Goal: Transaction & Acquisition: Register for event/course

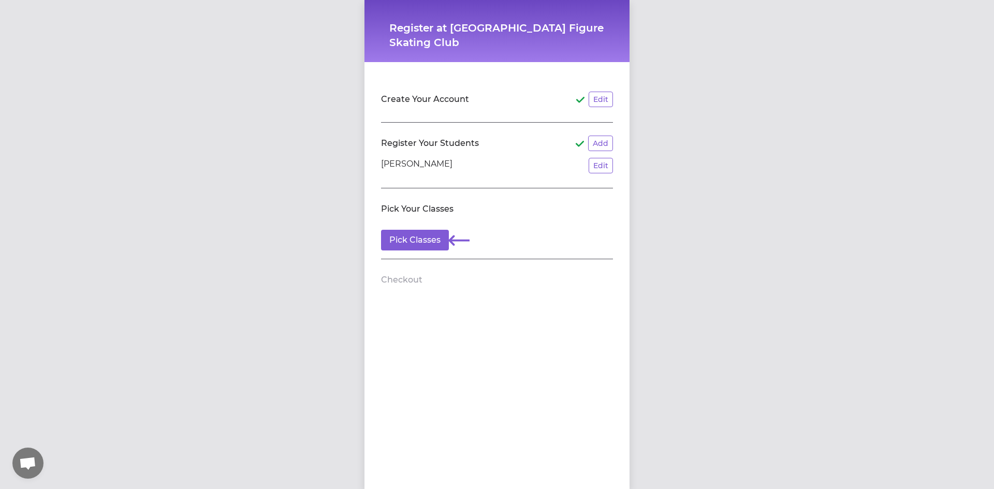
click at [481, 103] on header "Create Your Account Edit" at bounding box center [497, 99] width 232 height 17
click at [450, 95] on h2 "Create Your Account" at bounding box center [425, 99] width 88 height 12
click at [477, 164] on li "Amelia Olson Edit" at bounding box center [497, 166] width 232 height 16
click at [413, 241] on button "Pick Classes" at bounding box center [415, 240] width 68 height 21
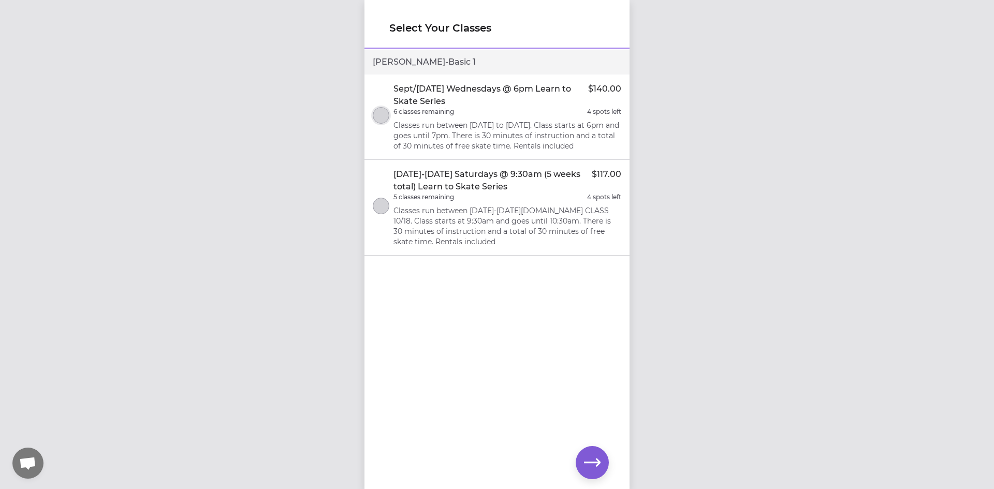
click at [383, 120] on button "select class" at bounding box center [381, 115] width 17 height 17
click at [591, 461] on icon "button" at bounding box center [592, 462] width 17 height 17
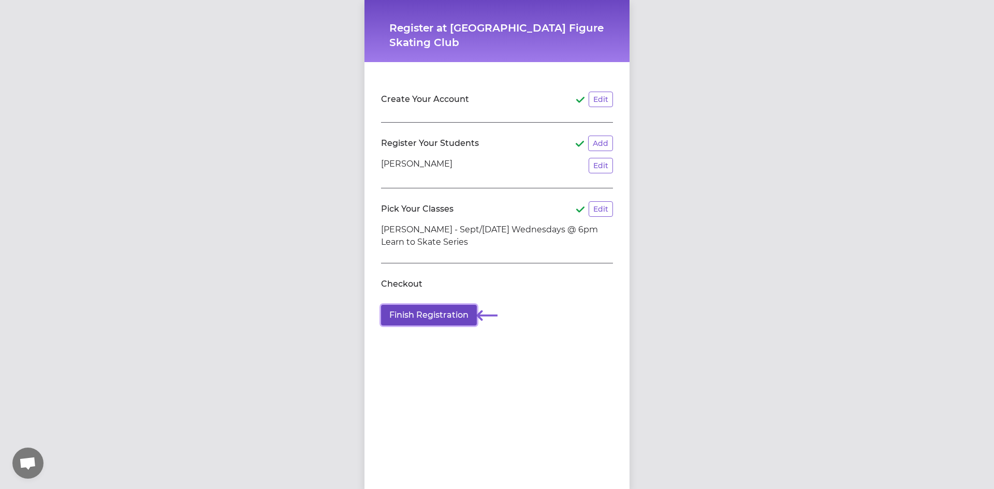
click at [415, 324] on button "Finish Registration" at bounding box center [429, 315] width 96 height 21
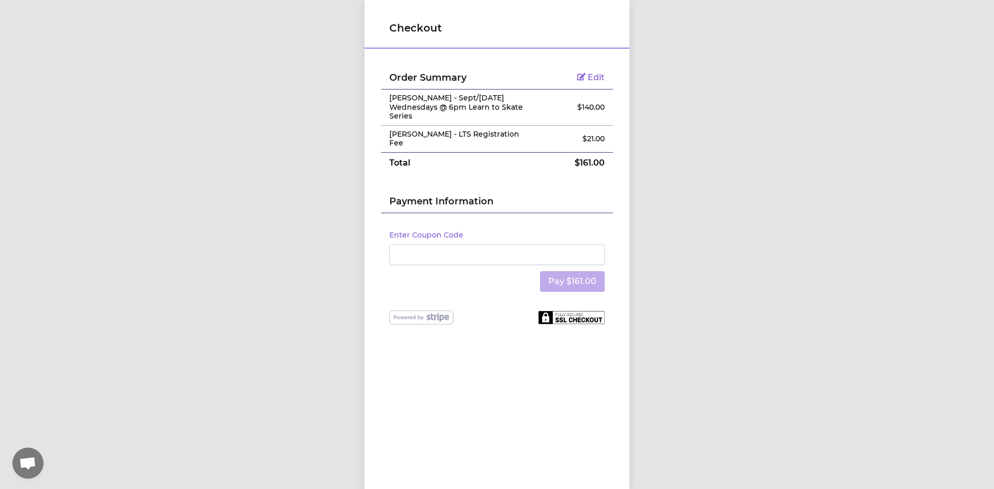
click at [592, 77] on span "Edit" at bounding box center [595, 77] width 17 height 10
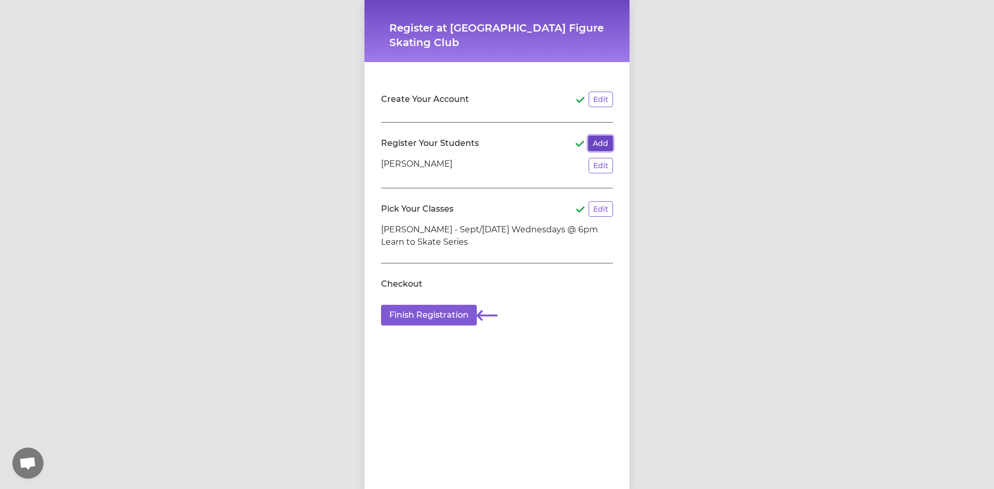
click at [599, 137] on button "Add" at bounding box center [600, 144] width 25 height 16
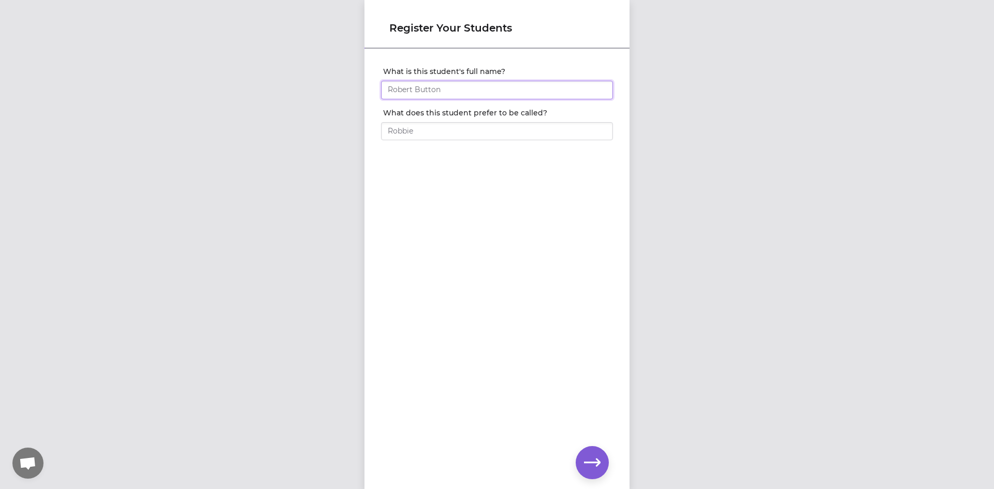
click at [506, 96] on input "What is this student's full name?" at bounding box center [497, 90] width 232 height 19
type input "[PERSON_NAME]"
type input "Aria"
click at [594, 461] on icon "button" at bounding box center [592, 462] width 17 height 17
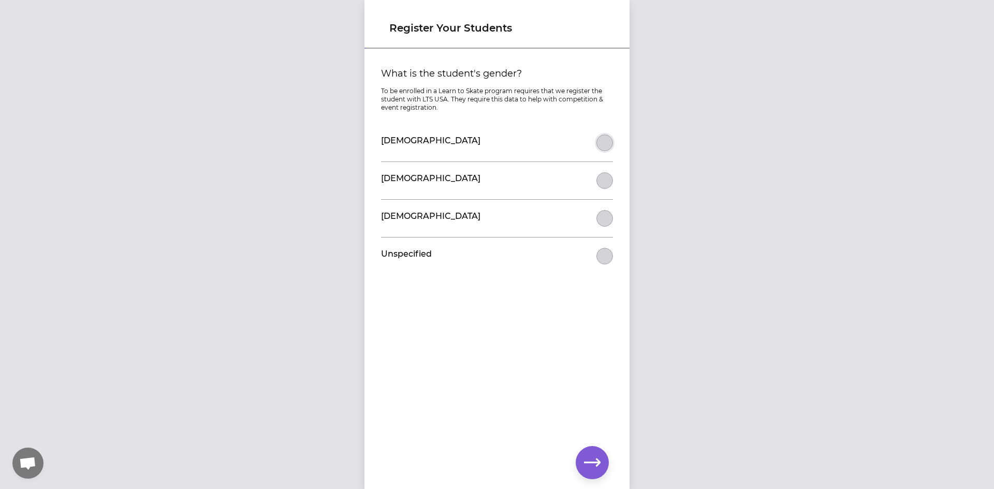
click at [599, 145] on button "What is the student's gender?" at bounding box center [604, 143] width 17 height 17
click at [597, 465] on icon "button" at bounding box center [592, 462] width 17 height 8
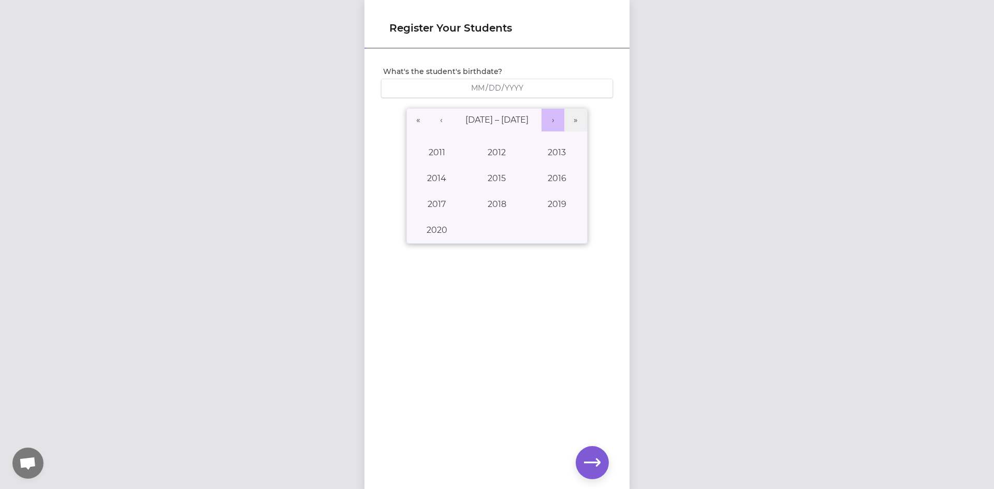
click at [551, 121] on button "›" at bounding box center [552, 120] width 23 height 23
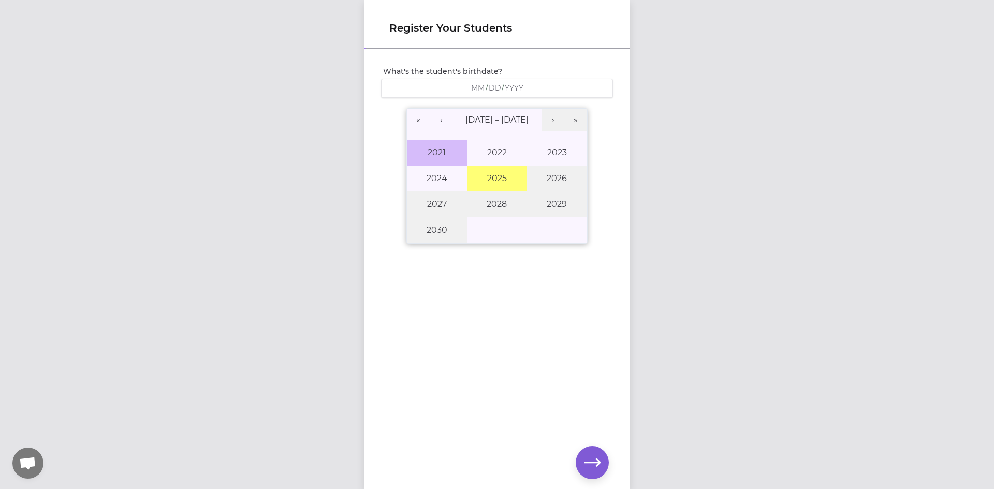
click at [430, 156] on button "2021" at bounding box center [437, 153] width 60 height 26
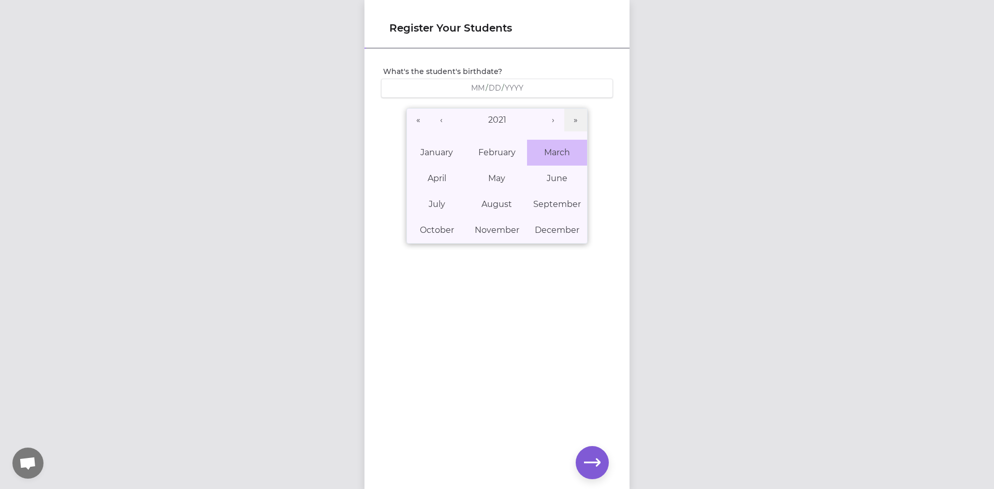
click at [563, 153] on abbr "March" at bounding box center [557, 152] width 26 height 10
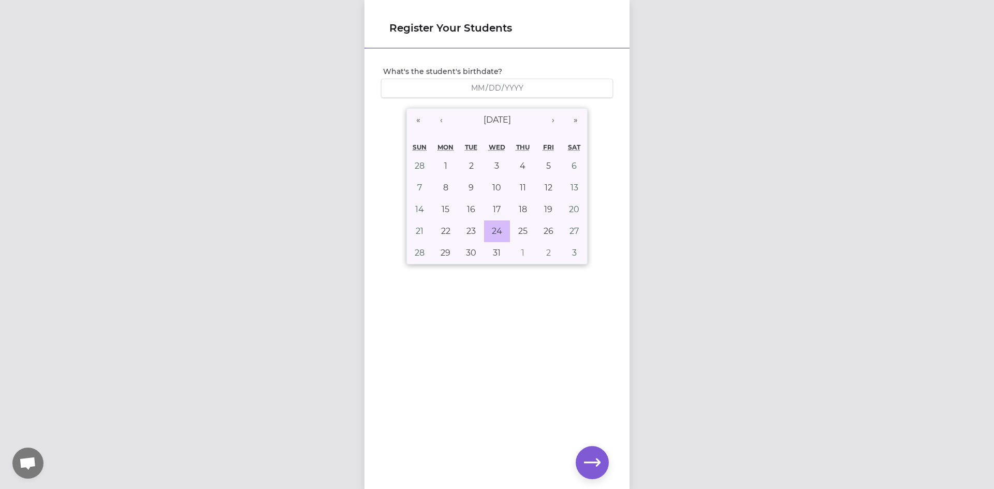
click at [492, 233] on abbr "24" at bounding box center [497, 231] width 10 height 10
type input "2021-03-24"
type input "3"
type input "24"
type input "2021"
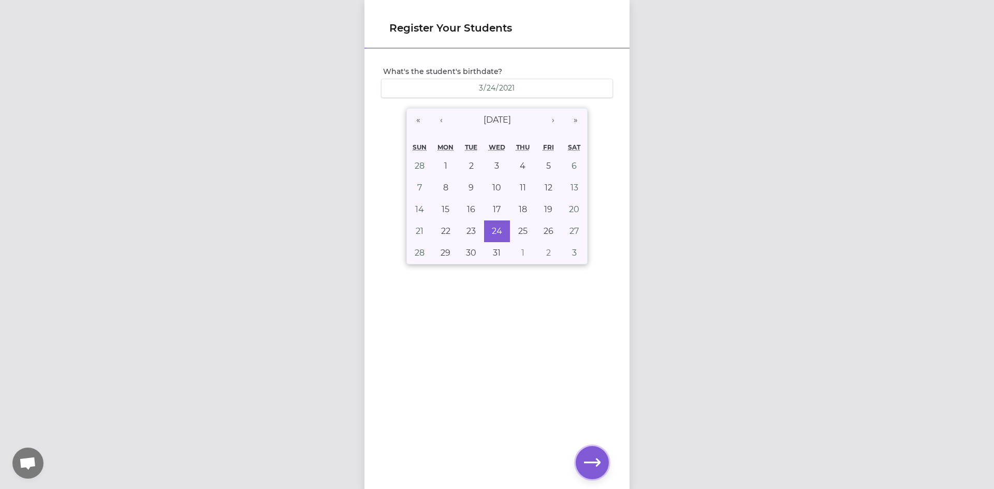
click at [592, 462] on icon "button" at bounding box center [592, 462] width 17 height 8
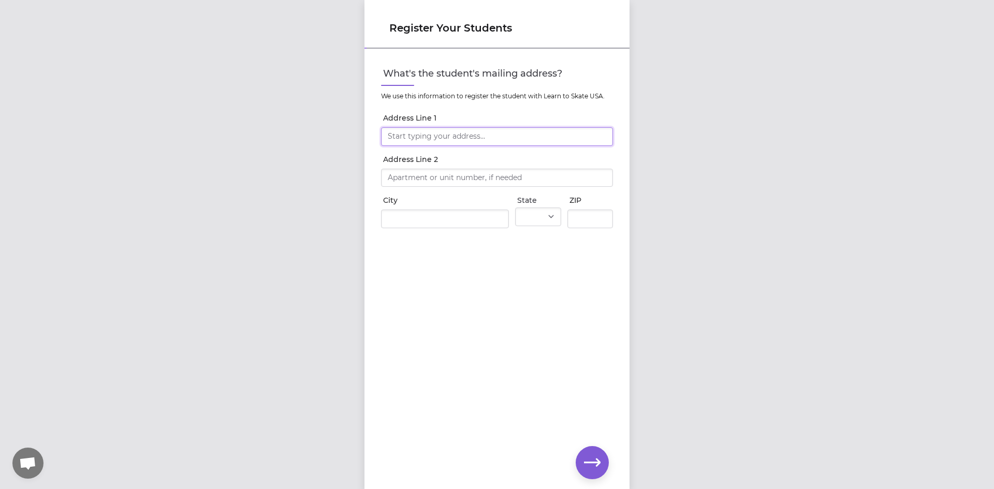
click at [471, 138] on input "Address Line 1" at bounding box center [497, 136] width 232 height 19
type input "1914 S. Stanley Lane"
type input "Spokane Valley"
select select "WA"
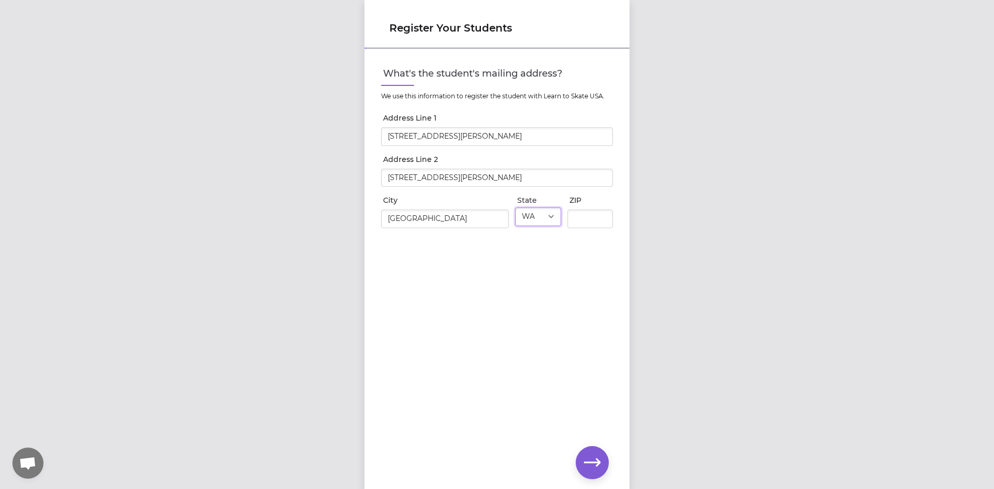
type input "99212"
drag, startPoint x: 473, startPoint y: 180, endPoint x: 278, endPoint y: 180, distance: 195.1
click at [278, 180] on div "Register Your Students What's the student's mailing address? We use this inform…" at bounding box center [497, 244] width 994 height 489
click at [469, 294] on div "What's the student's mailing address? We use this information to register the s…" at bounding box center [496, 252] width 265 height 405
click at [596, 459] on icon "button" at bounding box center [592, 462] width 17 height 8
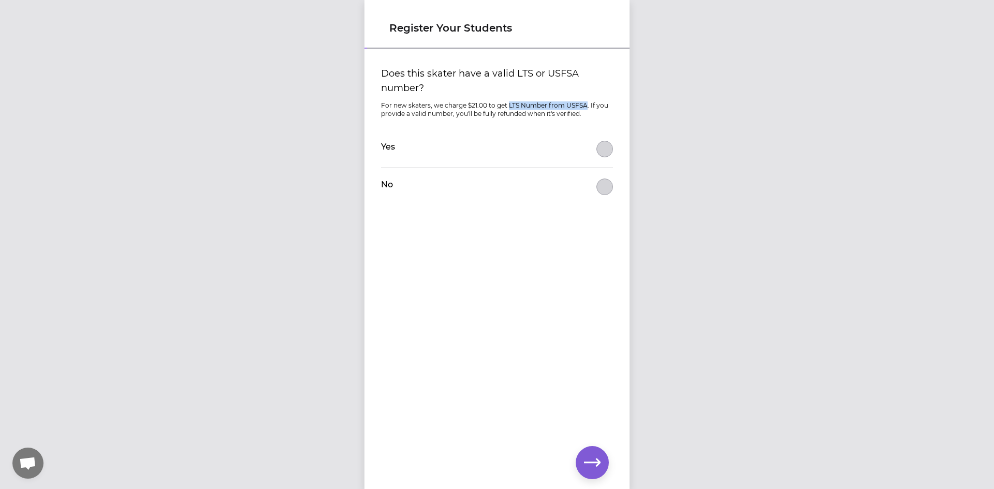
drag, startPoint x: 505, startPoint y: 107, endPoint x: 580, endPoint y: 108, distance: 75.6
click at [580, 108] on p "For new skaters, we charge $21.00 to get LTS Number from USFSA. If you provide …" at bounding box center [497, 109] width 232 height 17
copy p "LTS Number from USFSA"
click at [596, 184] on button "Does this skater have a valid LTS or USFSA number?" at bounding box center [604, 187] width 17 height 17
click at [597, 465] on icon "button" at bounding box center [592, 462] width 17 height 8
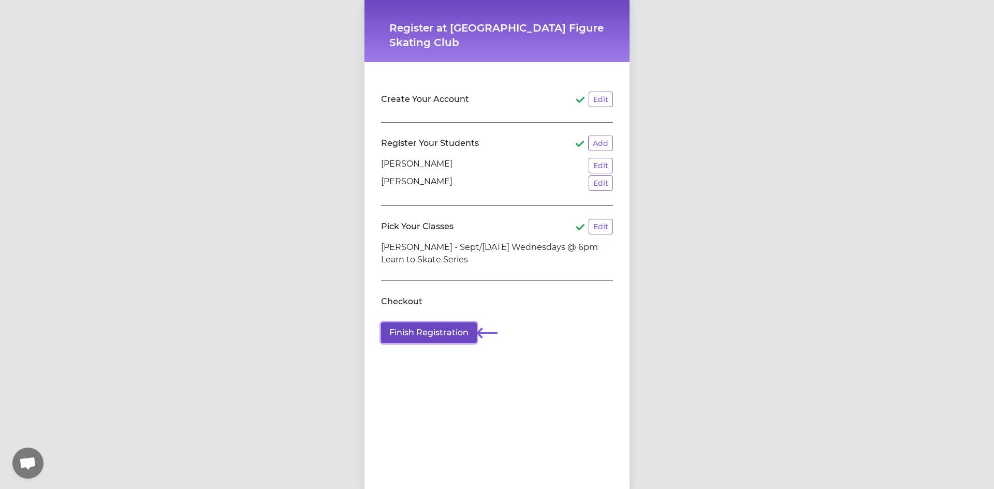
click at [420, 332] on button "Finish Registration" at bounding box center [429, 332] width 96 height 21
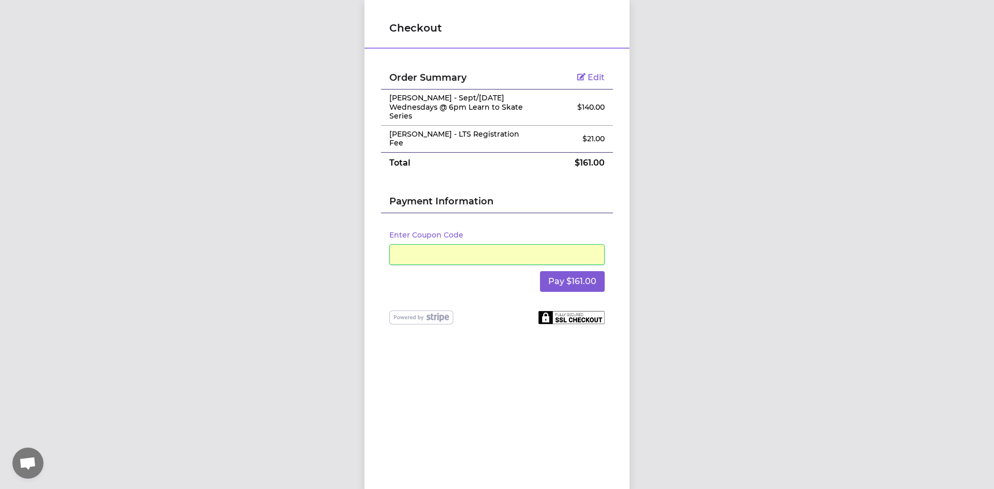
click at [686, 161] on div "Checkout Order Summary Edit Amelia Olson - Sept/Oct 2025 Wednesdays @ 6pm Learn…" at bounding box center [497, 244] width 994 height 489
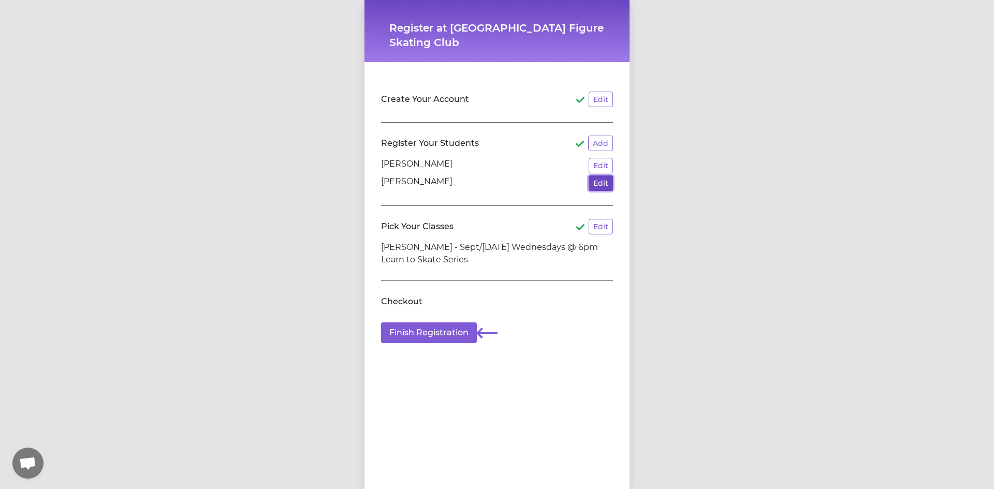
click at [596, 185] on button "Edit" at bounding box center [600, 183] width 24 height 16
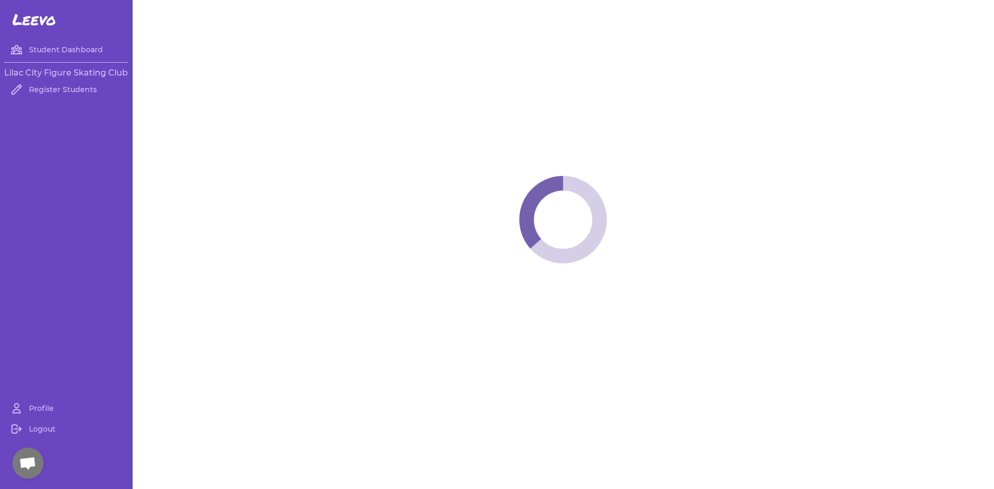
select select "WA"
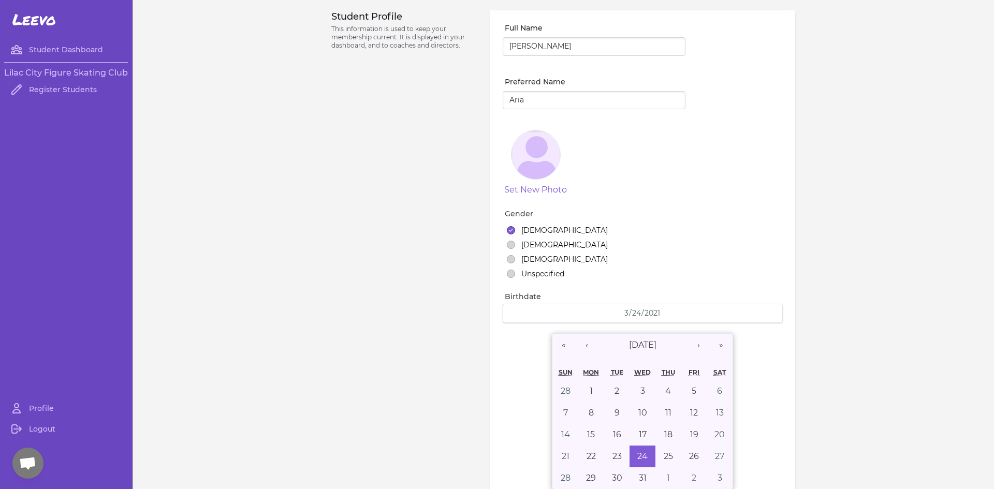
select select "7"
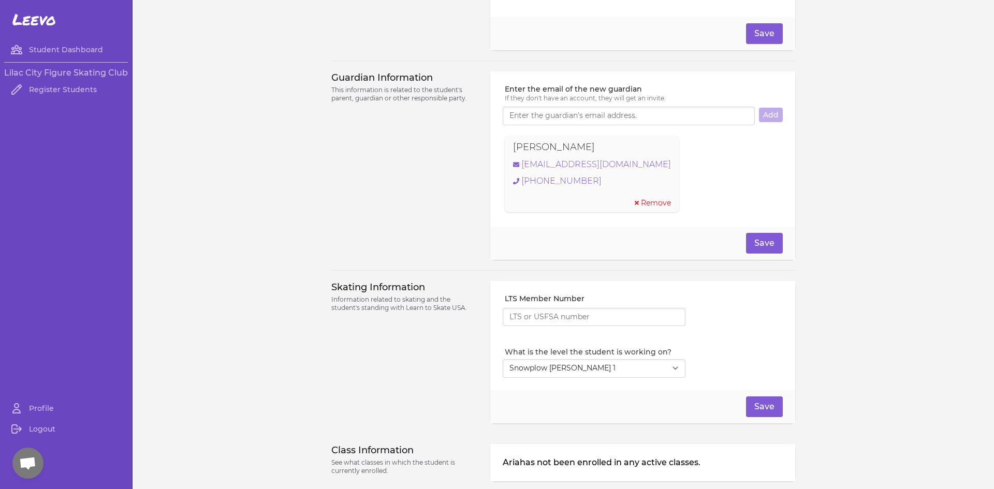
scroll to position [709, 0]
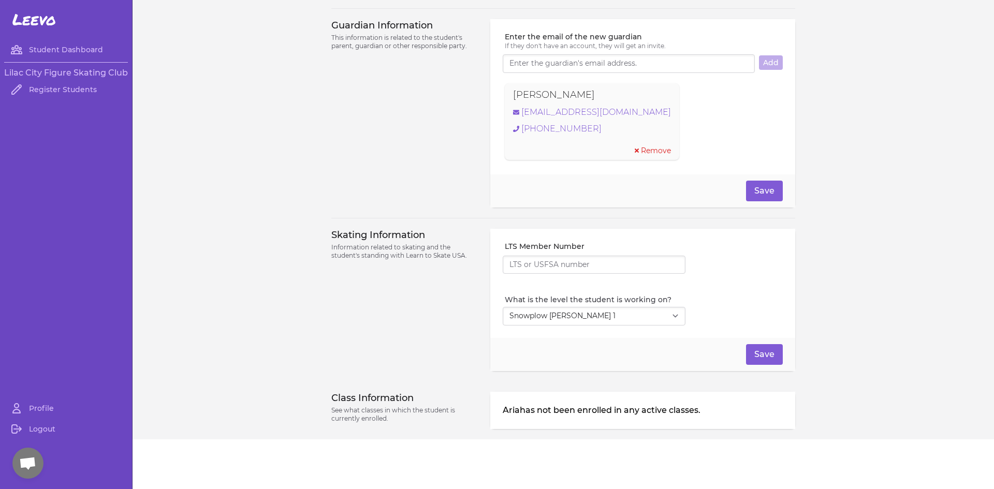
click at [687, 413] on p "Aria has not been enrolled in any active classes." at bounding box center [642, 410] width 280 height 12
click at [678, 418] on div "Aria has not been enrolled in any active classes." at bounding box center [642, 410] width 305 height 37
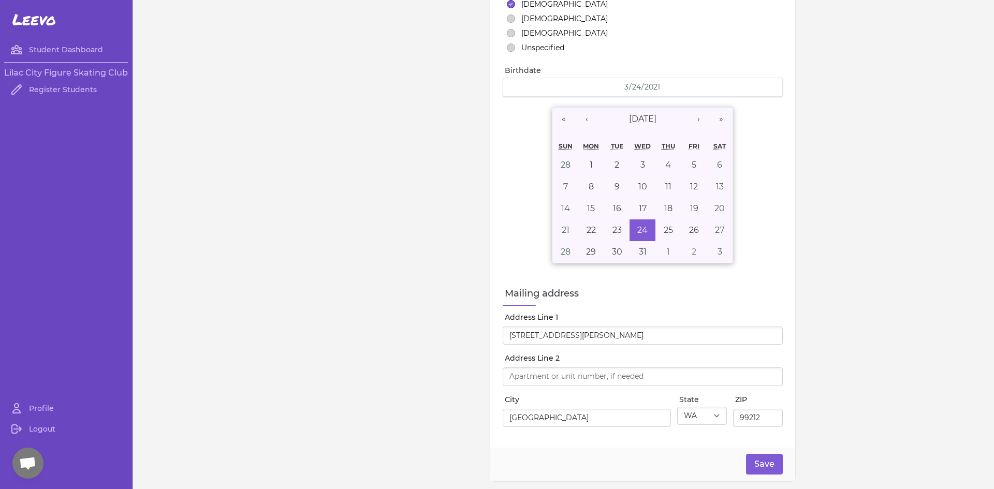
scroll to position [0, 0]
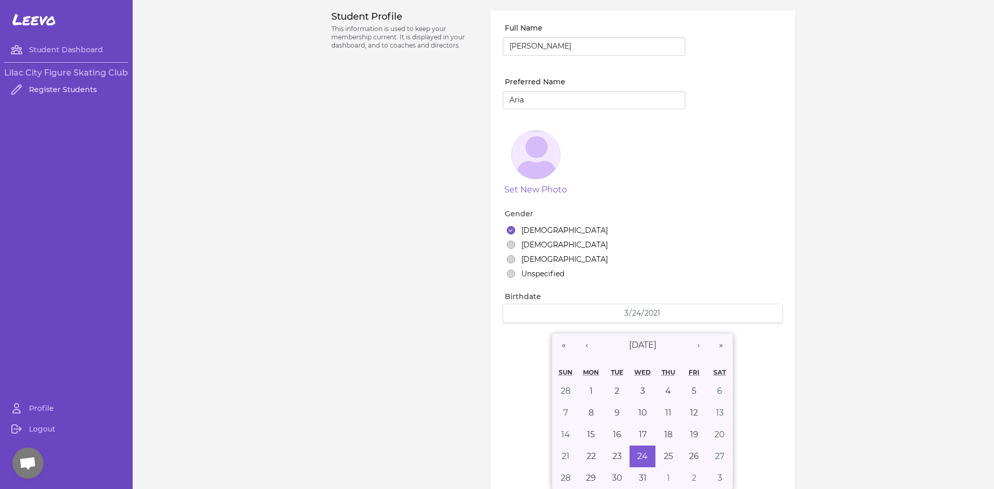
click at [51, 89] on link "Register Students" at bounding box center [66, 89] width 124 height 21
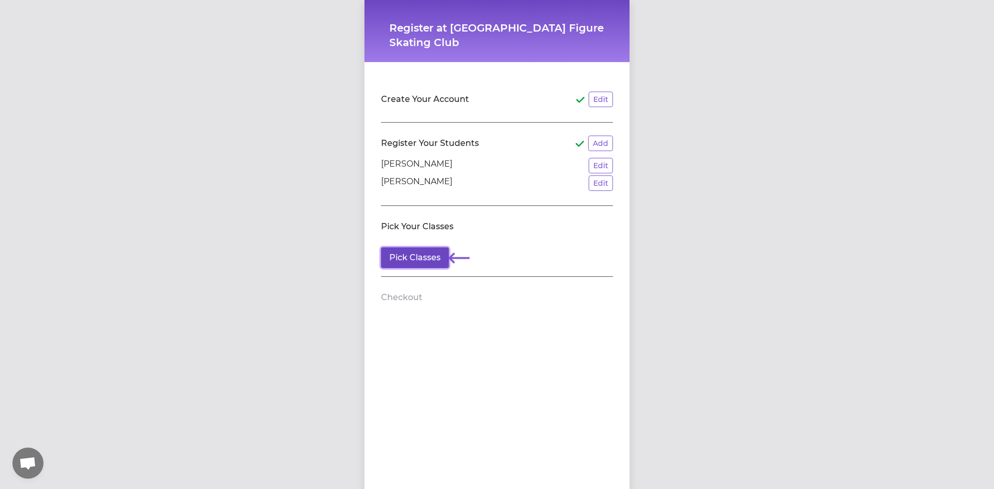
click at [417, 256] on button "Pick Classes" at bounding box center [415, 257] width 68 height 21
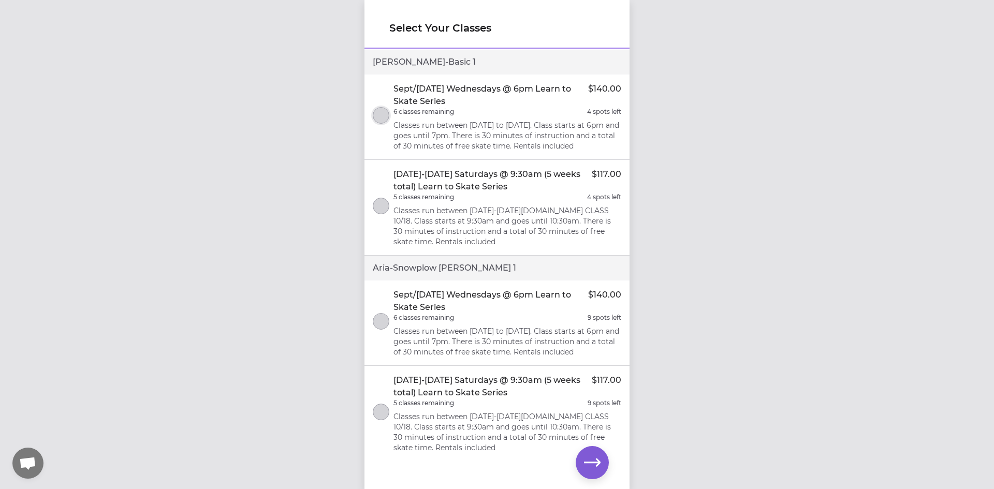
click at [382, 116] on button "select class" at bounding box center [381, 115] width 17 height 17
click at [380, 330] on button "select class" at bounding box center [381, 321] width 17 height 17
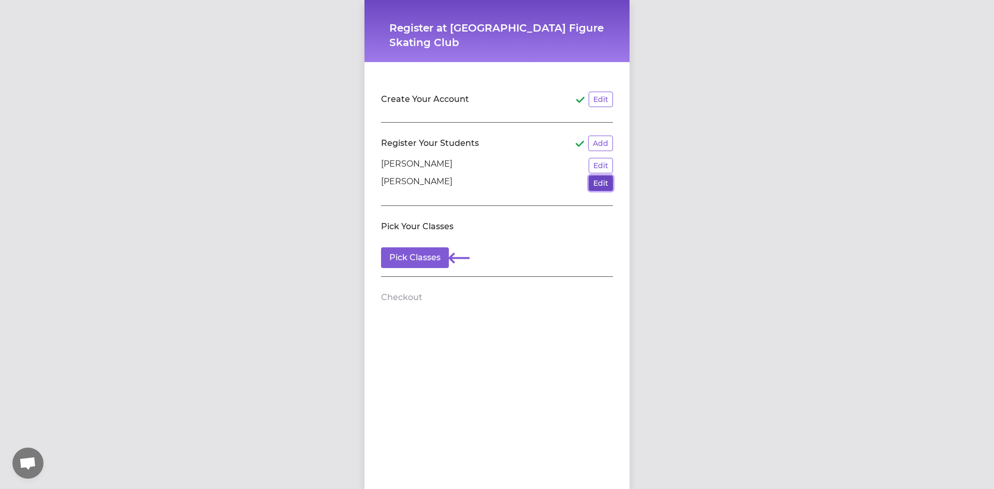
click at [597, 182] on button "Edit" at bounding box center [600, 183] width 24 height 16
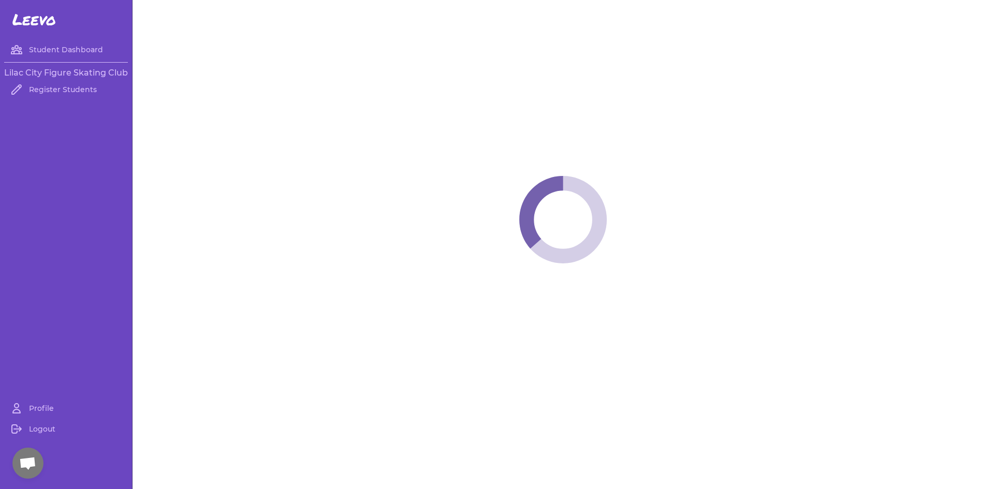
select select "WA"
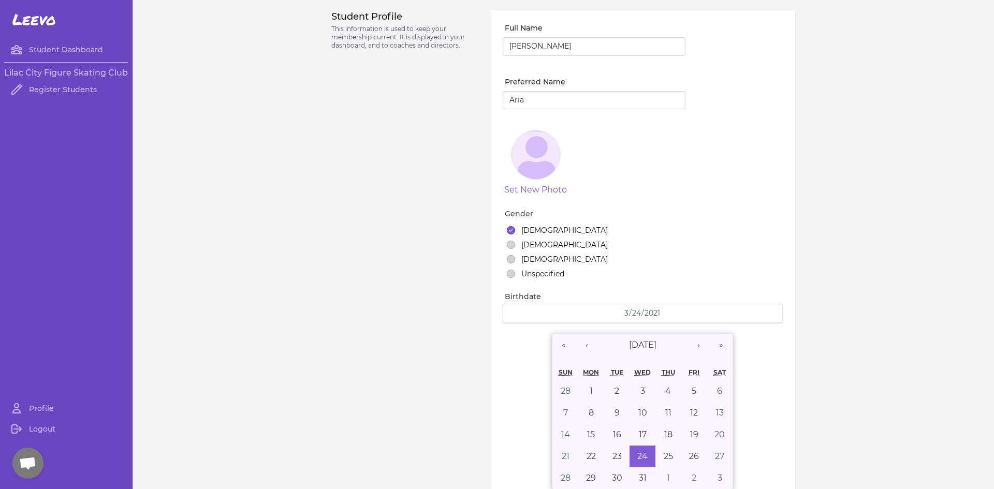
select select "7"
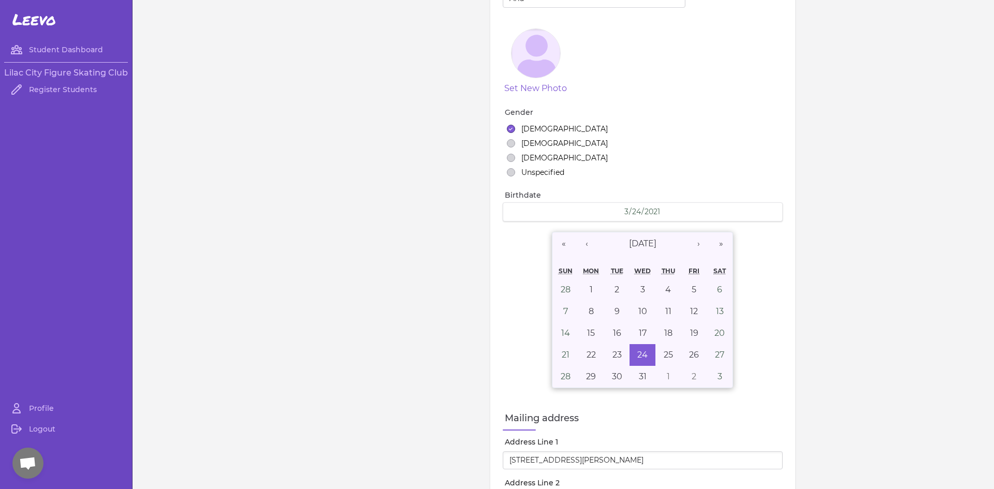
scroll to position [121, 0]
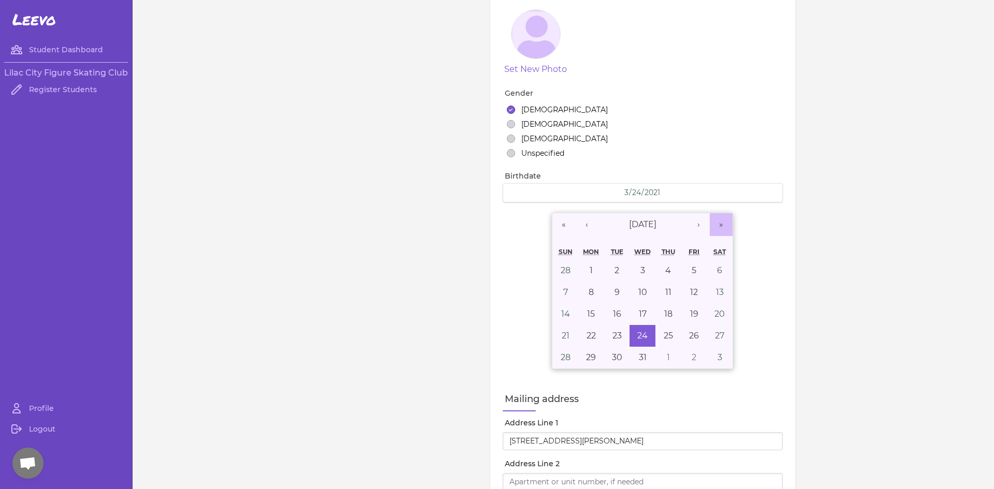
click at [720, 228] on button "»" at bounding box center [720, 224] width 23 height 23
click at [663, 332] on abbr "24" at bounding box center [668, 336] width 10 height 10
type input "2022-03-24"
type input "2022"
click at [563, 225] on button "«" at bounding box center [563, 224] width 23 height 23
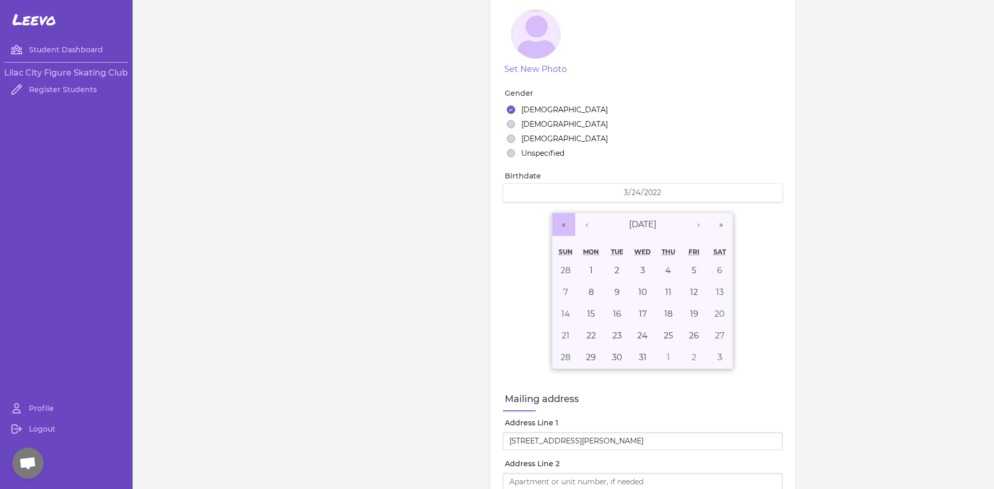
click at [563, 225] on button "«" at bounding box center [563, 224] width 23 height 23
click at [613, 334] on abbr "24" at bounding box center [617, 336] width 10 height 10
type input "2020-03-24"
type input "2020"
click at [831, 312] on div "Student Profile This information is used to keep your membership current. It is…" at bounding box center [562, 424] width 861 height 1090
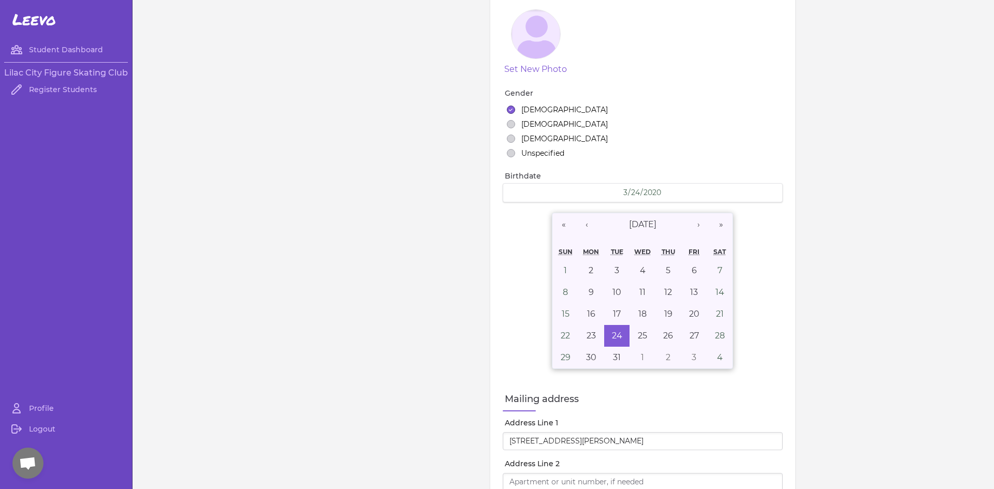
click at [760, 226] on div "« ‹ March 2020 › » Sun Mon Tue Wed Thu Fri Sat 1 2 3 4 5 6 7 8 9 10 11 12 13 14…" at bounding box center [642, 291] width 280 height 160
click at [644, 392] on label "Mailing address" at bounding box center [644, 399] width 278 height 14
click at [612, 337] on abbr "24" at bounding box center [617, 336] width 10 height 10
click at [707, 194] on div "2020-03-24 3 / 24 / 2020" at bounding box center [642, 193] width 267 height 10
click at [668, 187] on div "2020-03-24 3 / 24 / 2020" at bounding box center [642, 192] width 280 height 19
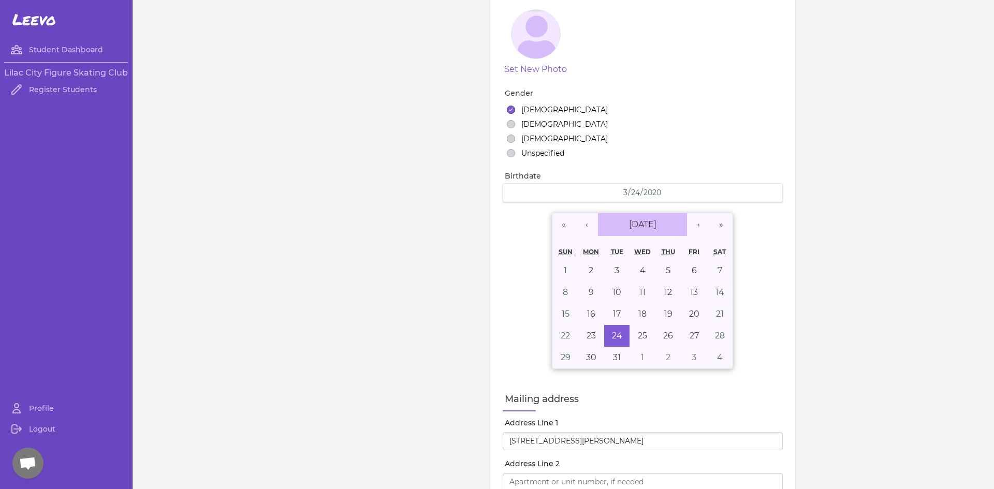
click at [656, 223] on span "March 2020" at bounding box center [642, 224] width 27 height 10
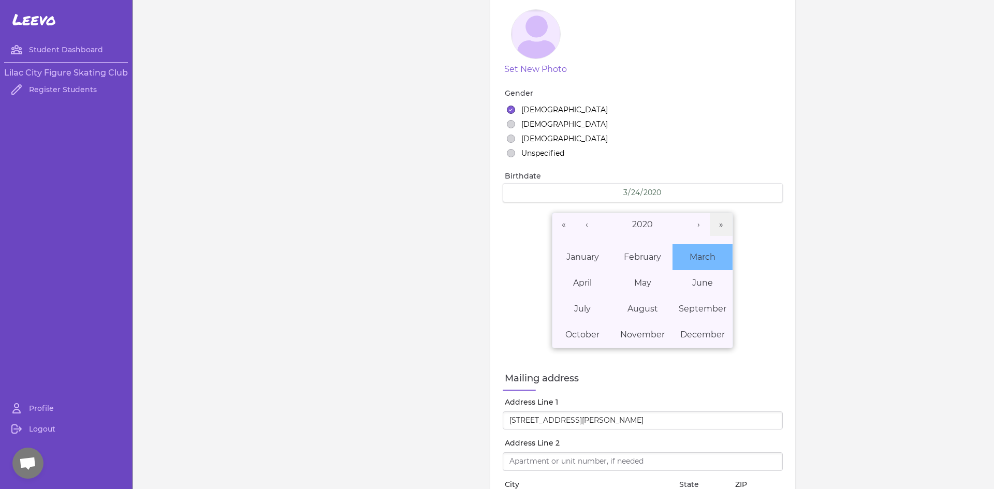
click at [889, 206] on div "Student Profile This information is used to keep your membership current. It is…" at bounding box center [562, 414] width 861 height 1070
click at [806, 420] on div "Student Profile This information is used to keep your membership current. It is…" at bounding box center [562, 414] width 861 height 1070
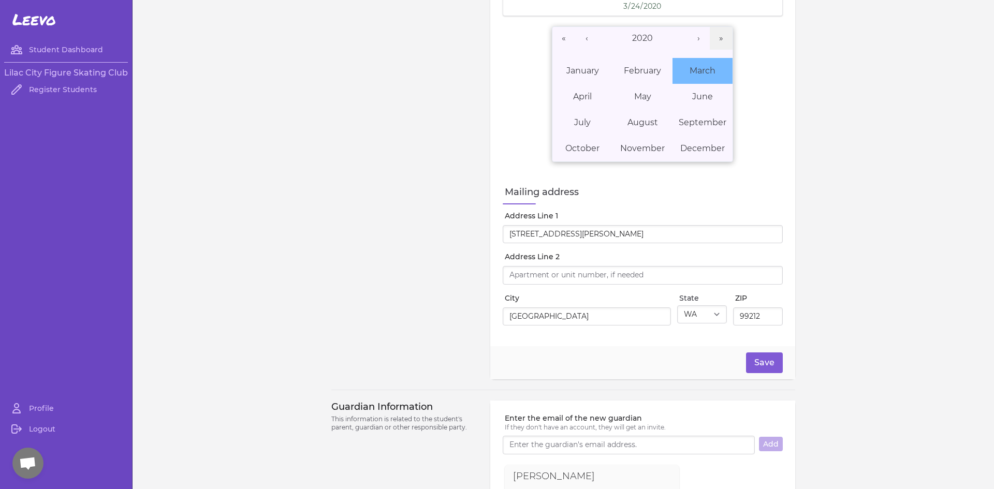
scroll to position [362, 0]
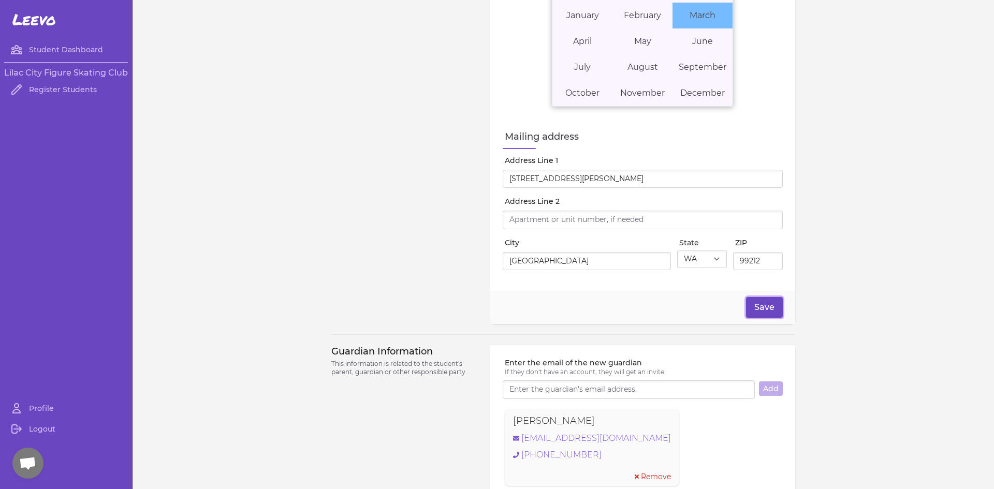
click at [751, 305] on button "Save" at bounding box center [764, 307] width 37 height 21
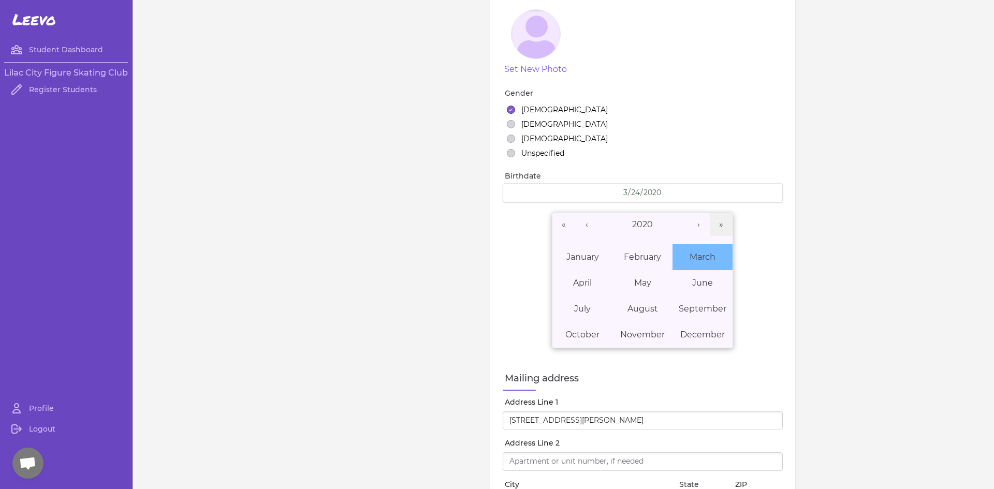
scroll to position [121, 0]
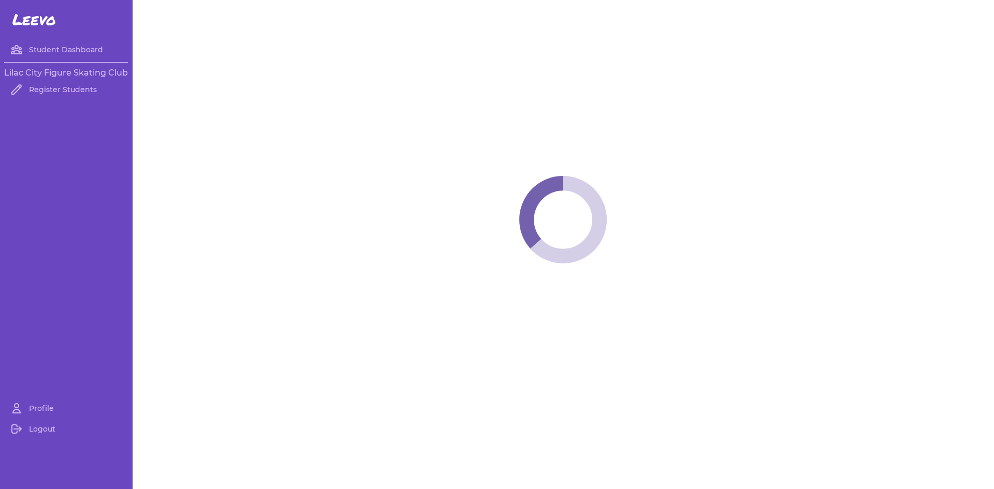
select select "WA"
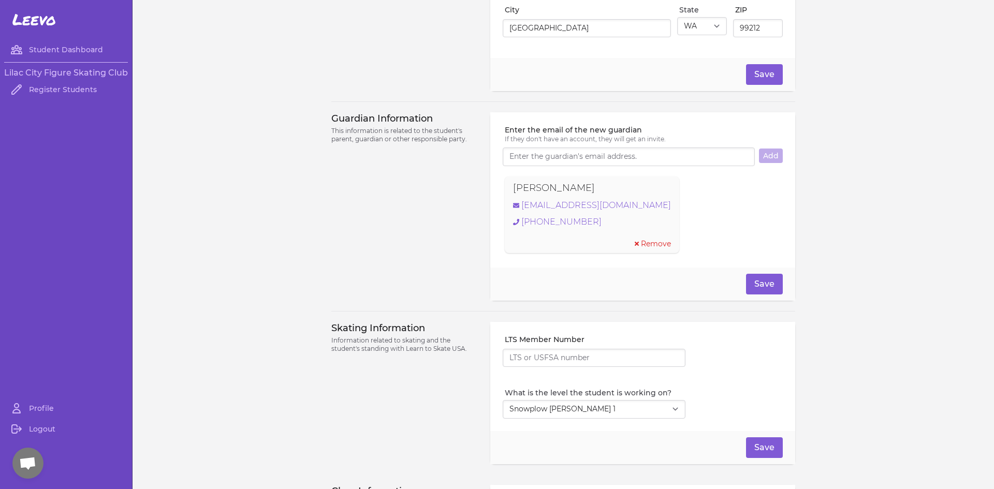
scroll to position [709, 0]
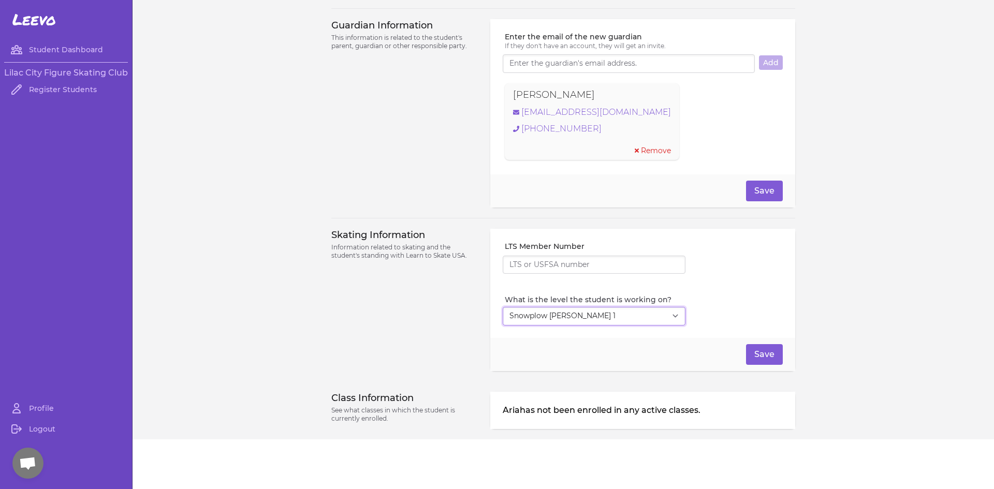
click at [661, 308] on select "Select Level I don't know Basic 1 Basic 2 Basic 3 Basic 4 Basic 5 Basic 6 Snowp…" at bounding box center [593, 316] width 183 height 19
click at [502, 307] on select "Select Level I don't know Basic 1 Basic 2 Basic 3 Basic 4 Basic 5 Basic 6 Snowp…" at bounding box center [593, 316] width 183 height 19
click at [766, 355] on button "Save" at bounding box center [764, 354] width 37 height 21
select select "7"
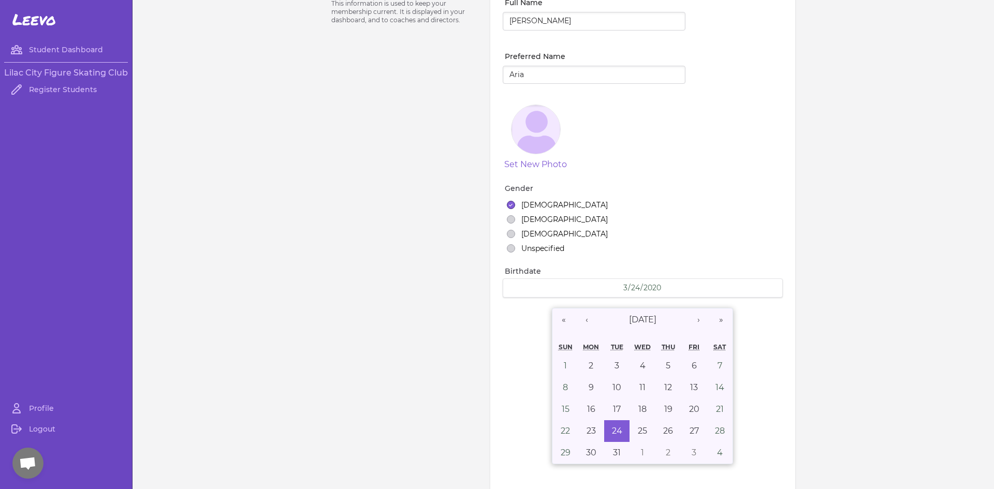
scroll to position [0, 0]
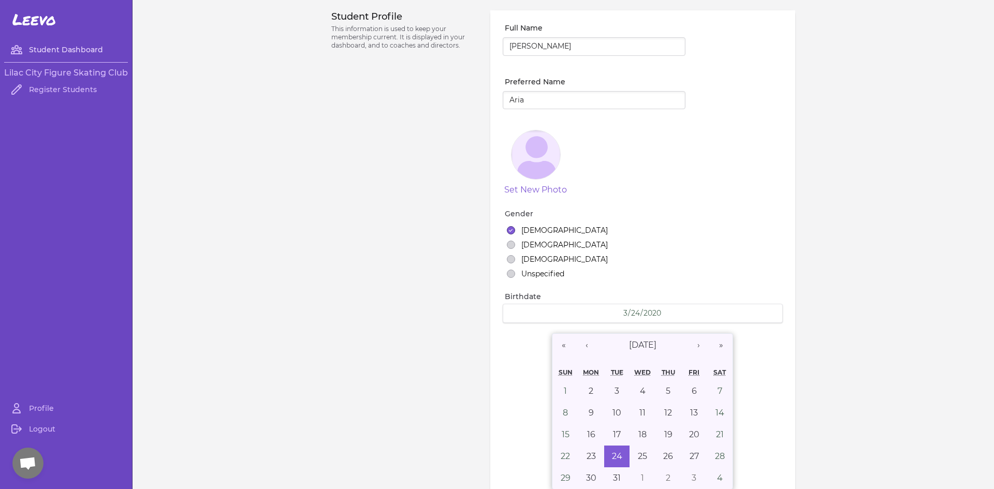
click at [49, 53] on link "Student Dashboard" at bounding box center [66, 49] width 124 height 21
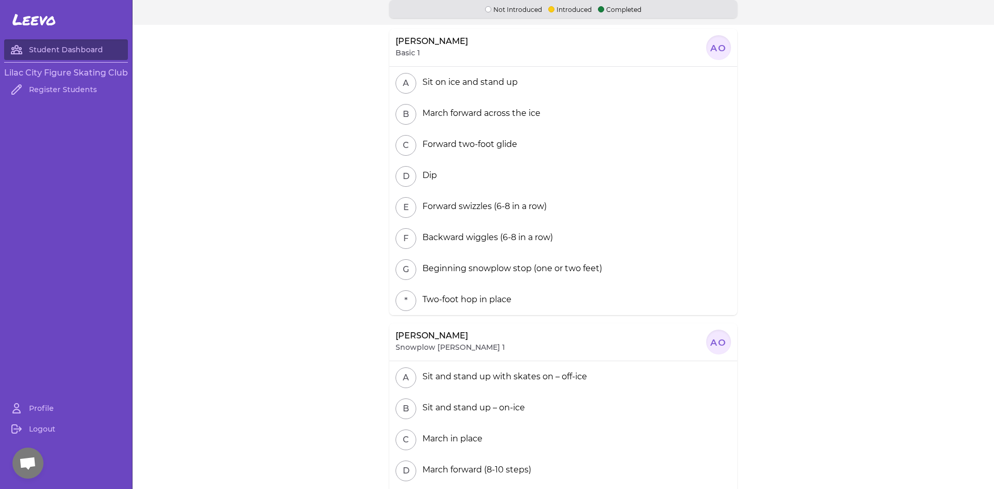
click at [41, 19] on span "Leevo" at bounding box center [33, 19] width 43 height 19
click at [36, 405] on link "Profile" at bounding box center [66, 408] width 124 height 21
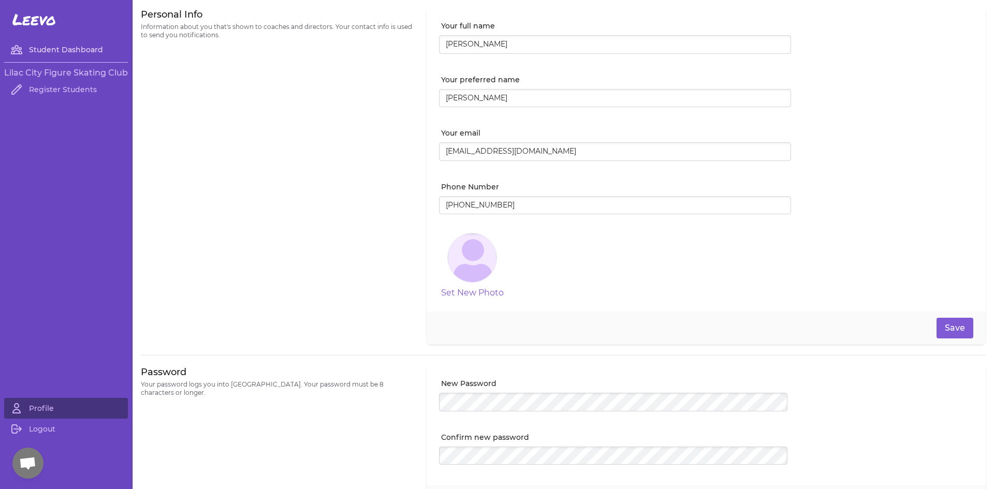
click at [56, 47] on link "Student Dashboard" at bounding box center [66, 49] width 124 height 21
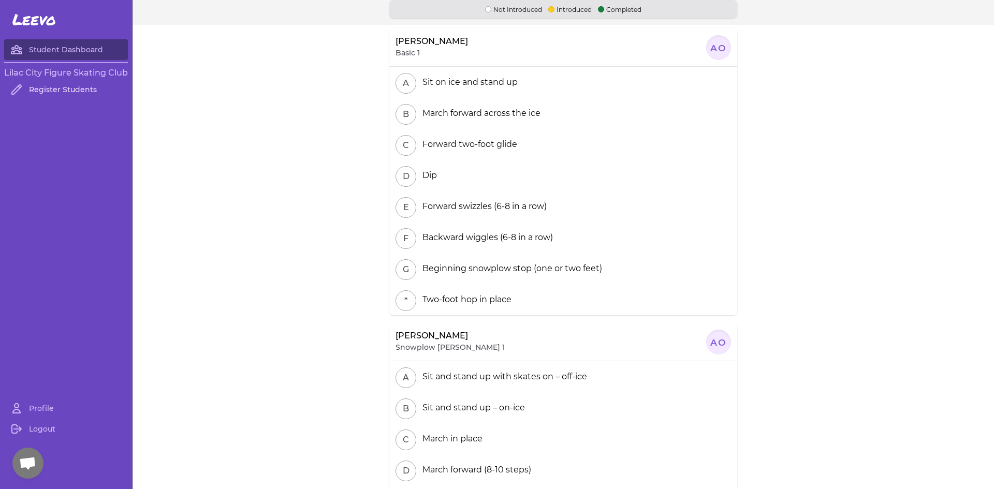
click at [48, 90] on link "Register Students" at bounding box center [66, 89] width 124 height 21
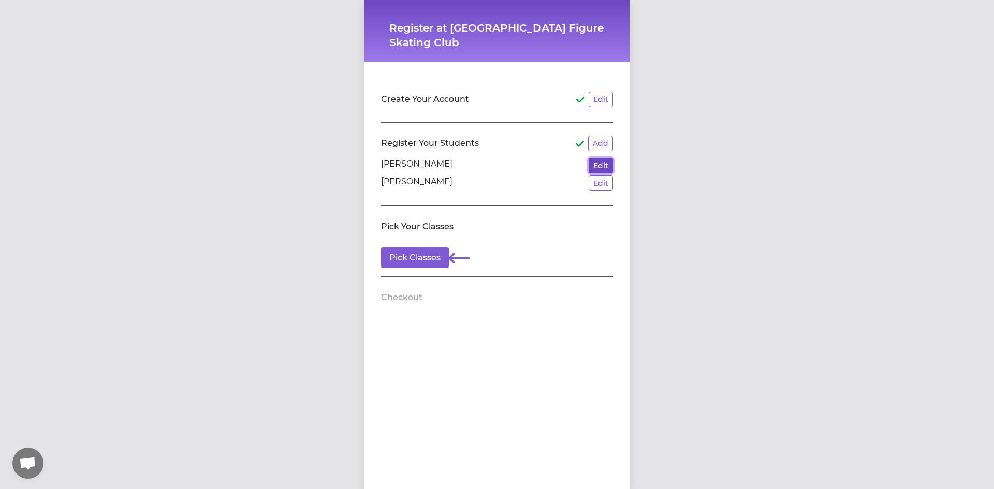
click at [604, 161] on button "Edit" at bounding box center [600, 166] width 24 height 16
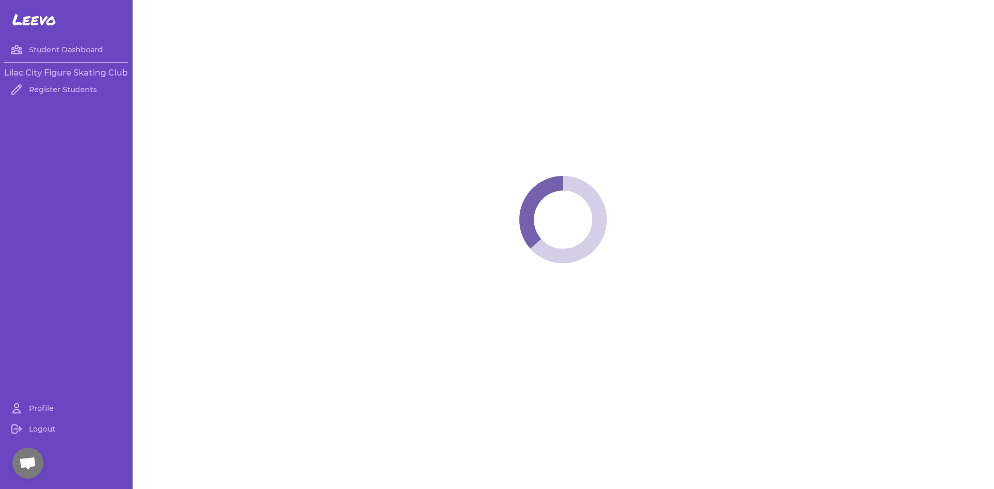
select select "WA"
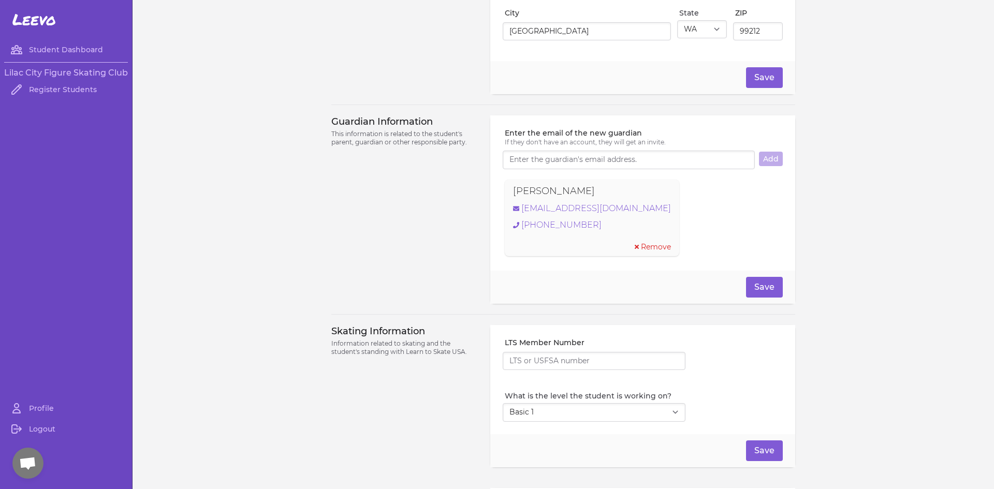
scroll to position [709, 0]
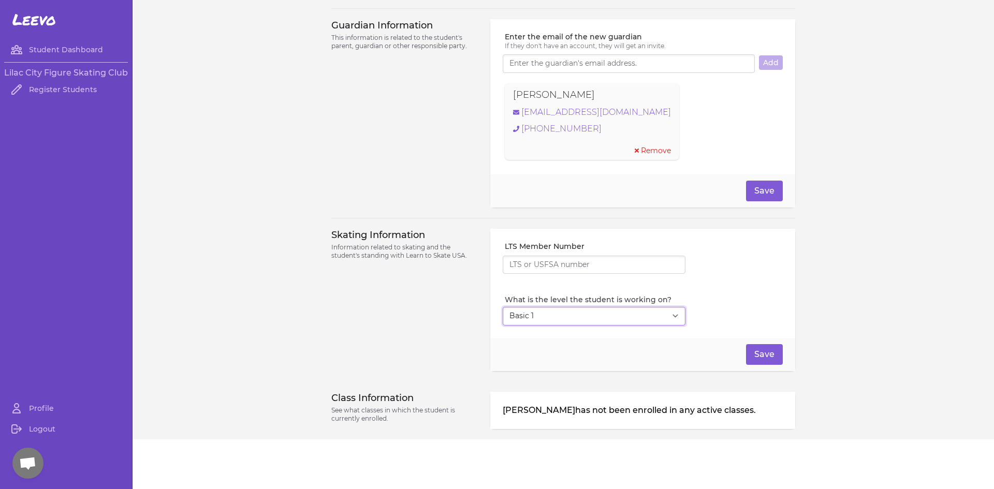
click at [634, 312] on select "Select Level I don't know Basic 1 Basic 2 Basic 3 Basic 4 Basic 5 Basic 6 Snowp…" at bounding box center [593, 316] width 183 height 19
click at [502, 307] on select "Select Level I don't know Basic 1 Basic 2 Basic 3 Basic 4 Basic 5 Basic 6 Snowp…" at bounding box center [593, 316] width 183 height 19
click at [767, 349] on button "Save" at bounding box center [764, 354] width 37 height 21
select select "1"
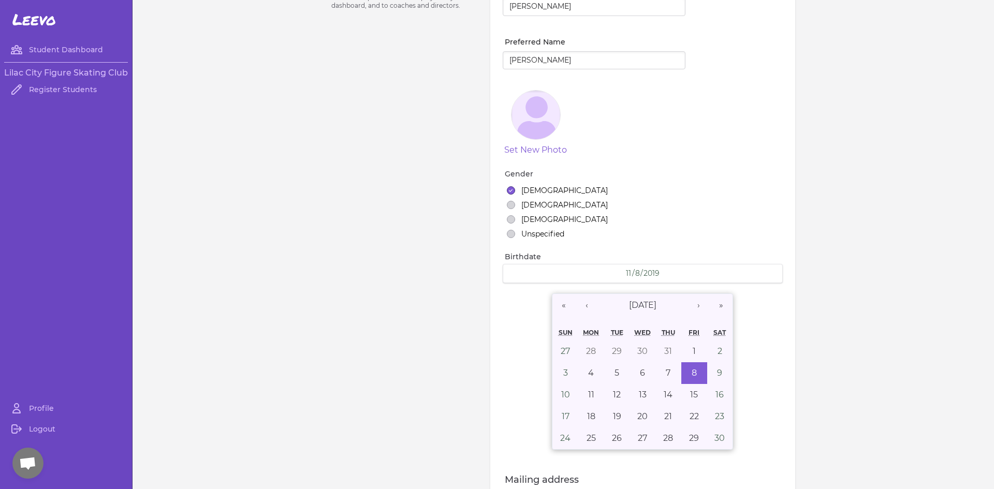
scroll to position [0, 0]
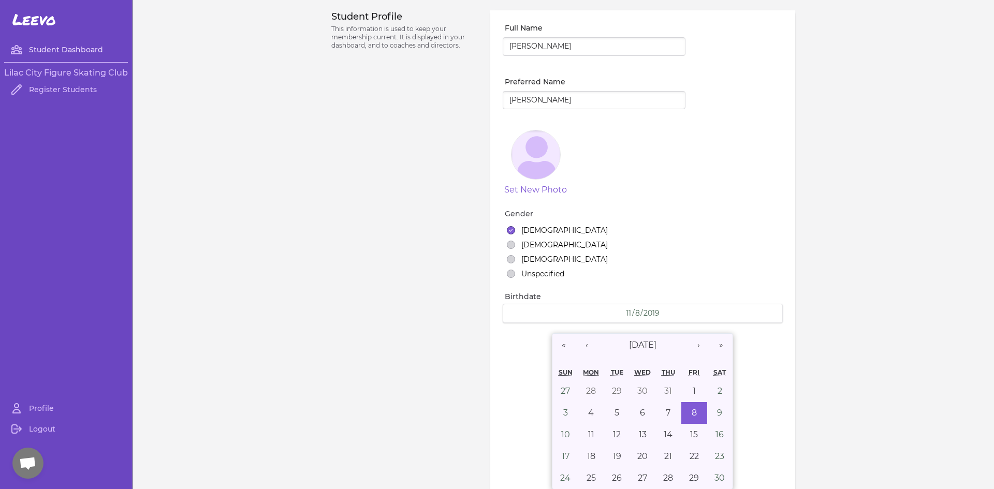
click at [68, 53] on link "Student Dashboard" at bounding box center [66, 49] width 124 height 21
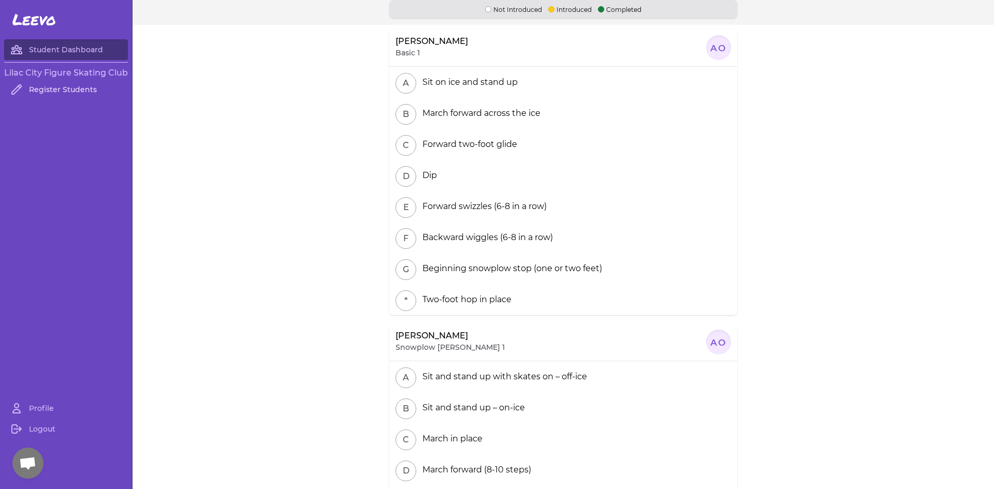
click at [84, 92] on link "Register Students" at bounding box center [66, 89] width 124 height 21
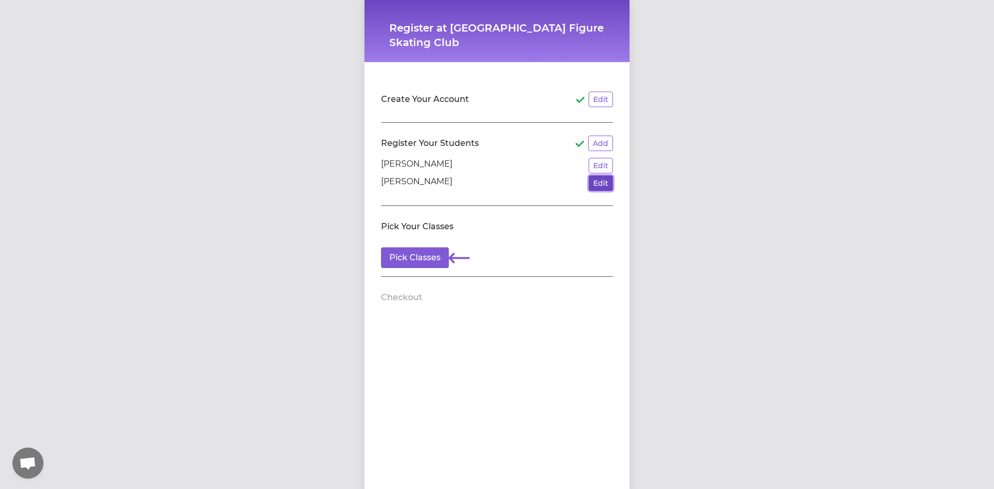
click at [603, 183] on button "Edit" at bounding box center [600, 183] width 24 height 16
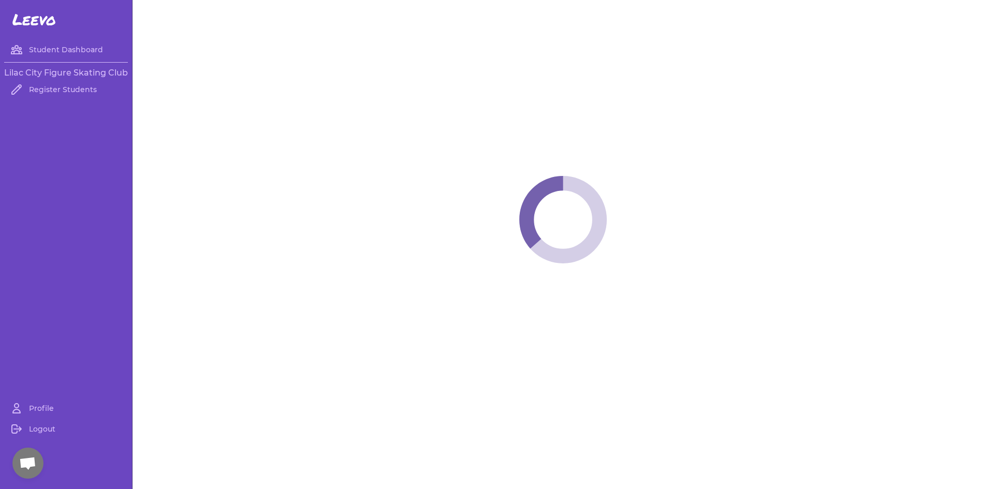
select select "WA"
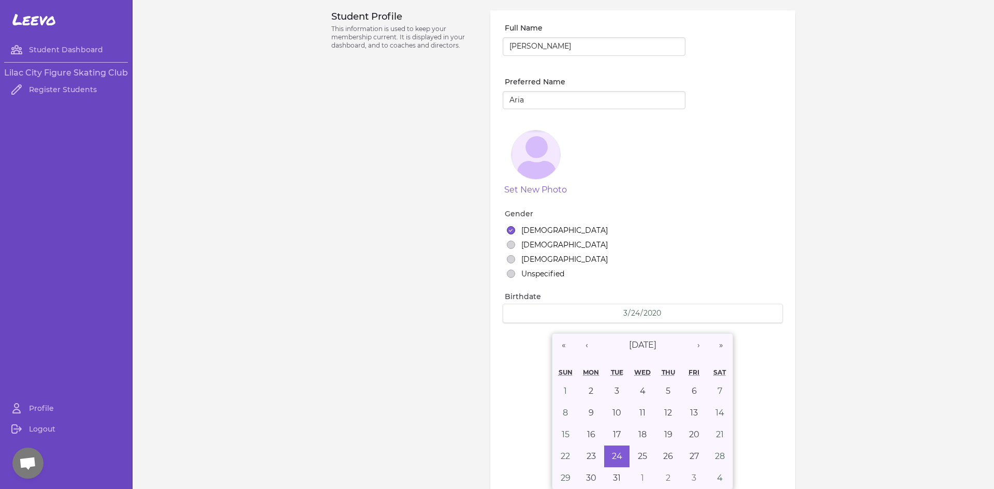
select select "7"
click at [584, 346] on button "‹" at bounding box center [586, 345] width 23 height 23
click at [694, 346] on button "›" at bounding box center [698, 345] width 23 height 23
click at [586, 347] on button "‹" at bounding box center [586, 345] width 23 height 23
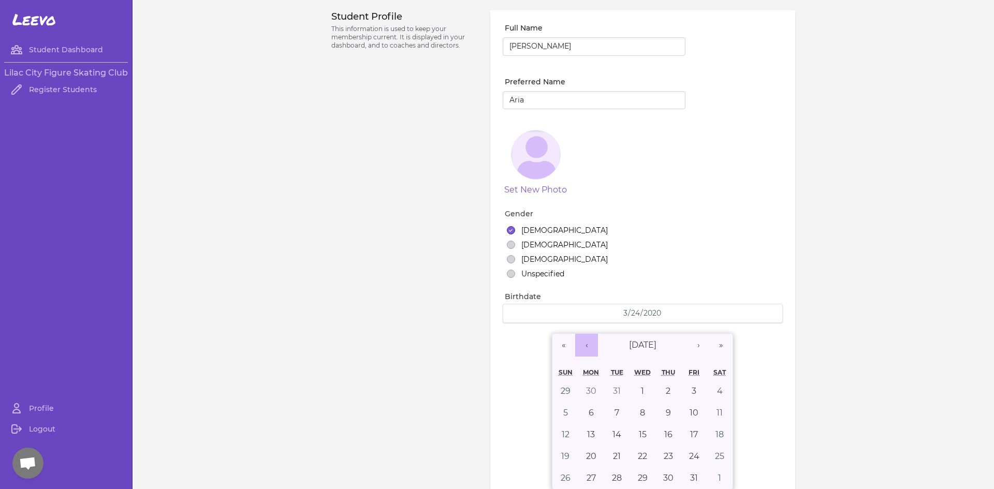
click at [586, 347] on button "‹" at bounding box center [586, 345] width 23 height 23
click at [694, 346] on button "›" at bounding box center [698, 345] width 23 height 23
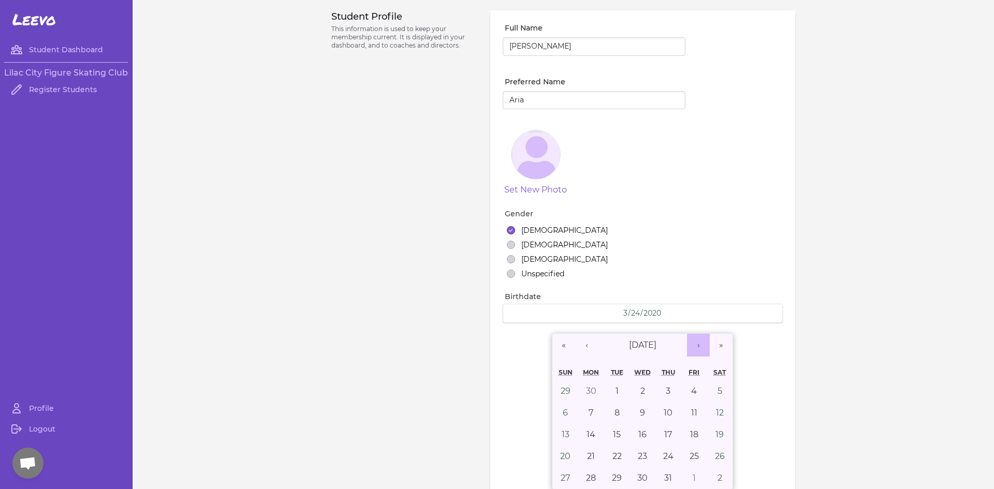
click at [694, 346] on button "›" at bounding box center [698, 345] width 23 height 23
click at [691, 414] on abbr "8" at bounding box center [693, 413] width 5 height 10
type input "2019-11-08"
type input "11"
type input "8"
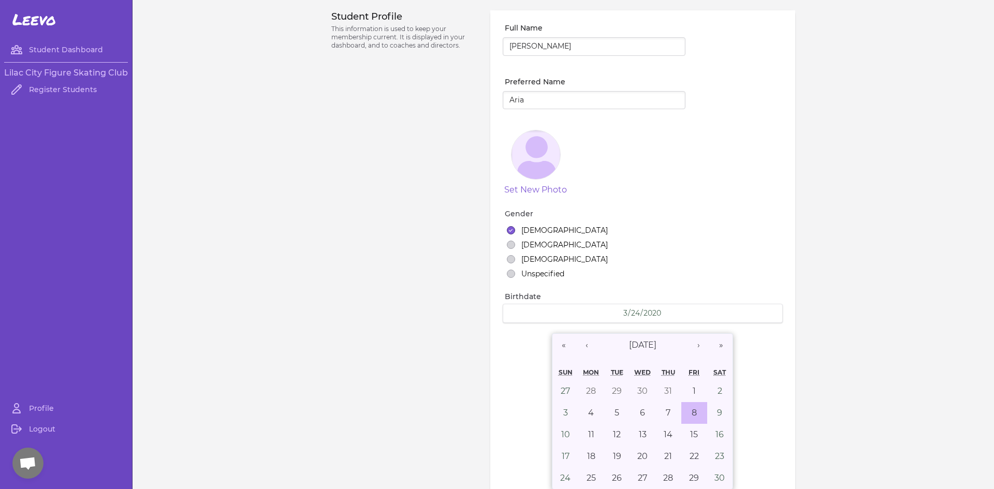
type input "2019"
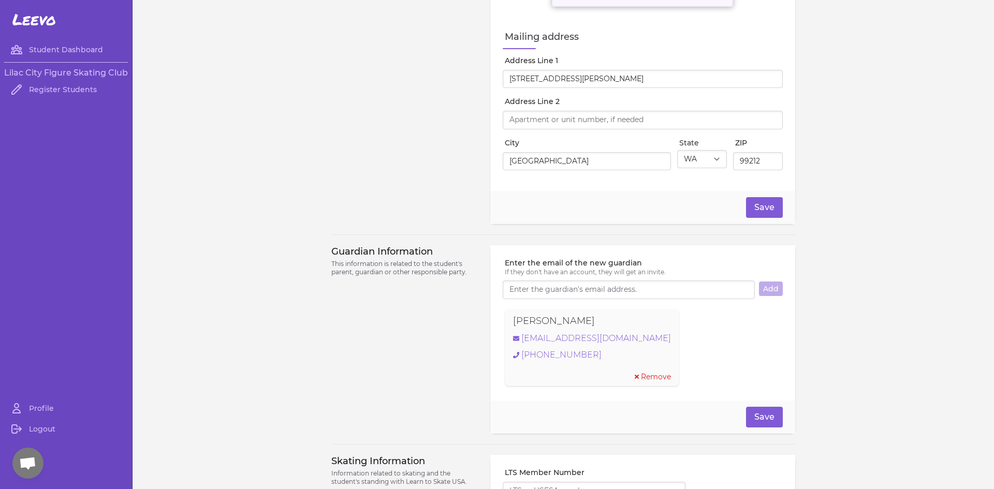
scroll to position [709, 0]
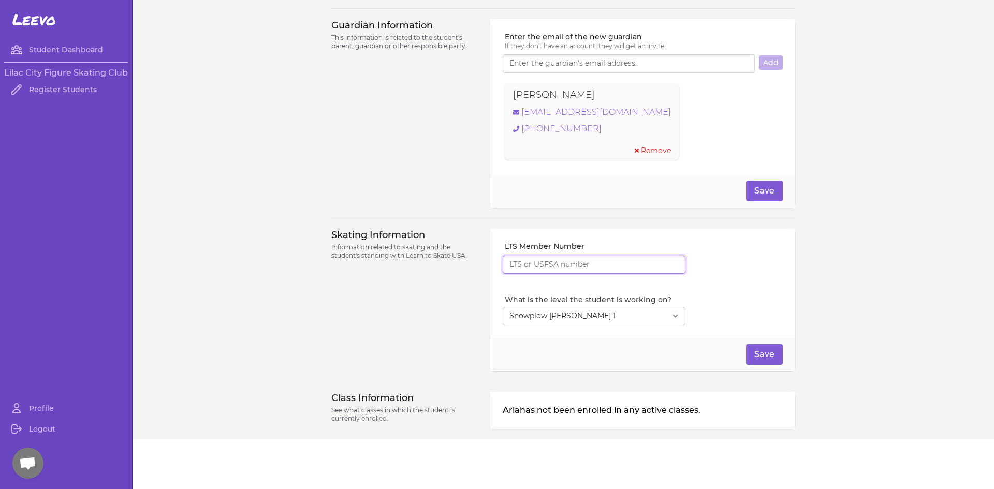
click at [646, 263] on input "LTS Member Number" at bounding box center [593, 265] width 183 height 19
click at [663, 316] on select "Select Level I don't know Basic 1 Basic 2 Basic 3 Basic 4 Basic 5 Basic 6 Snowp…" at bounding box center [593, 316] width 183 height 19
click at [502, 307] on select "Select Level I don't know Basic 1 Basic 2 Basic 3 Basic 4 Basic 5 Basic 6 Snowp…" at bounding box center [593, 316] width 183 height 19
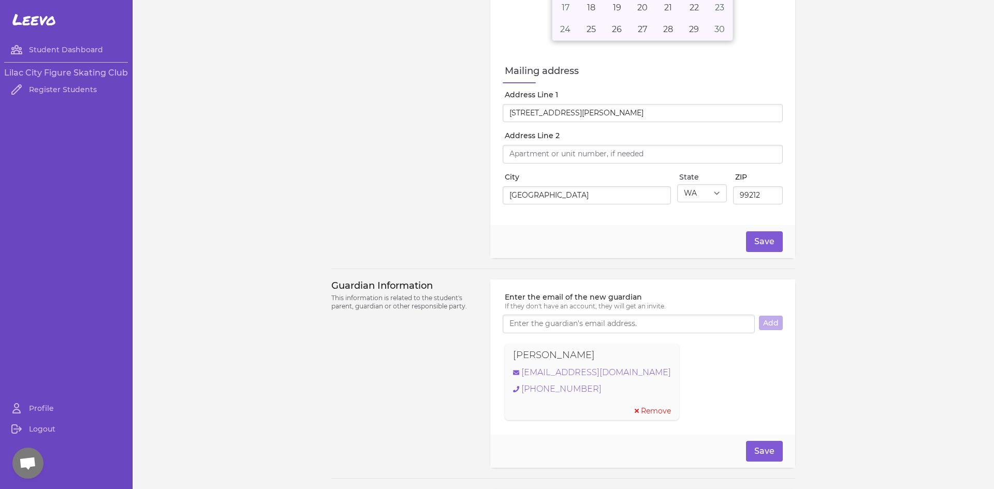
scroll to position [347, 0]
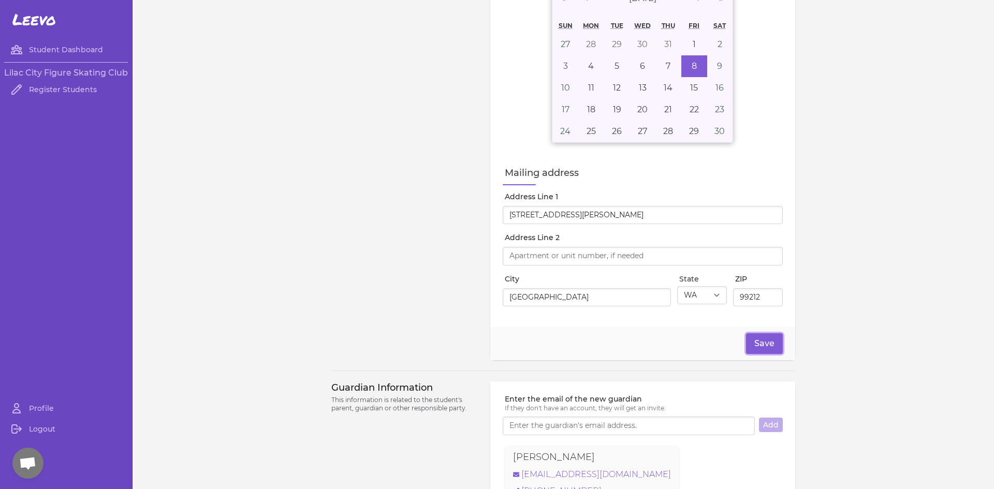
drag, startPoint x: 763, startPoint y: 344, endPoint x: 794, endPoint y: 344, distance: 31.1
click at [763, 344] on button "Save" at bounding box center [764, 343] width 37 height 21
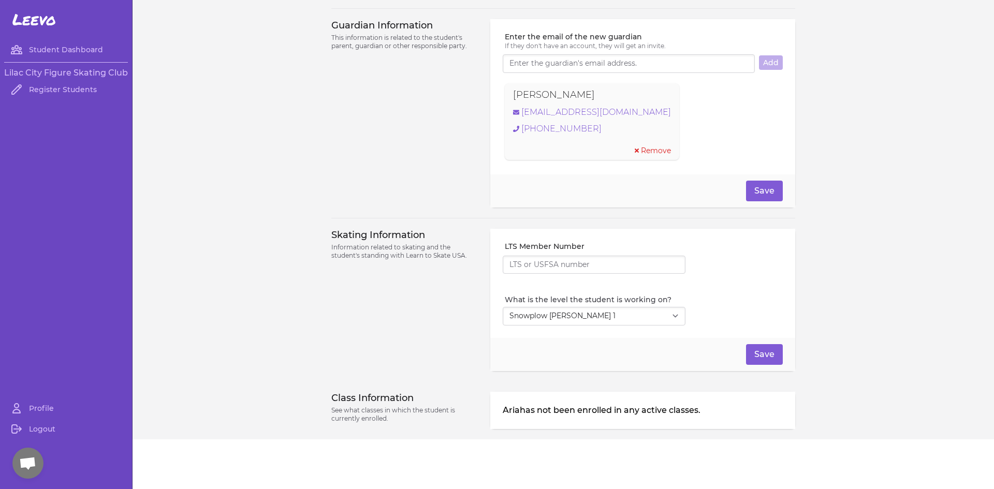
scroll to position [709, 0]
click at [667, 315] on select "Select Level I don't know Basic 1 Basic 2 Basic 3 Basic 4 Basic 5 Basic 6 Snowp…" at bounding box center [593, 316] width 183 height 19
click at [502, 307] on select "Select Level I don't know Basic 1 Basic 2 Basic 3 Basic 4 Basic 5 Basic 6 Snowp…" at bounding box center [593, 316] width 183 height 19
click at [679, 317] on select "Select Level I don't know Basic 1 Basic 2 Basic 3 Basic 4 Basic 5 Basic 6 Snowp…" at bounding box center [593, 316] width 183 height 19
select select "1"
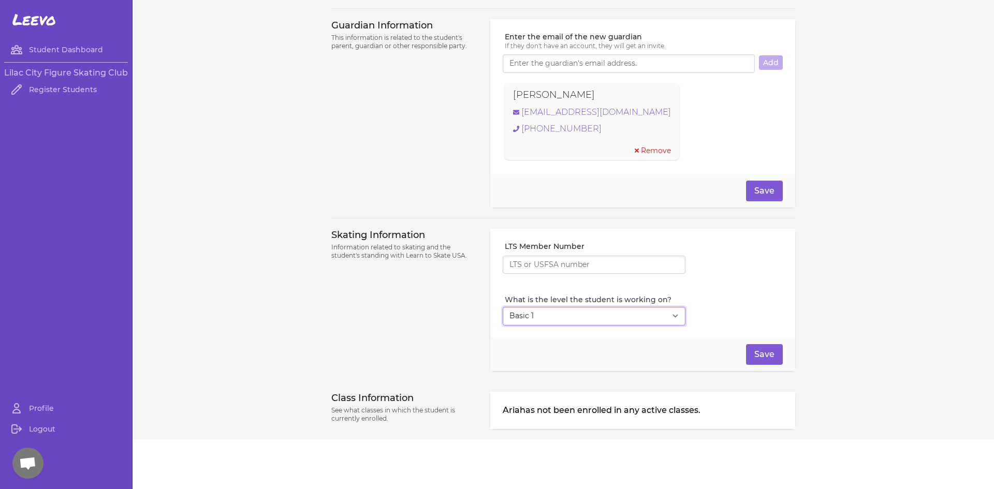
click at [502, 307] on select "Select Level I don't know Basic 1 Basic 2 Basic 3 Basic 4 Basic 5 Basic 6 Snowp…" at bounding box center [593, 316] width 183 height 19
click at [764, 351] on button "Save" at bounding box center [764, 354] width 37 height 21
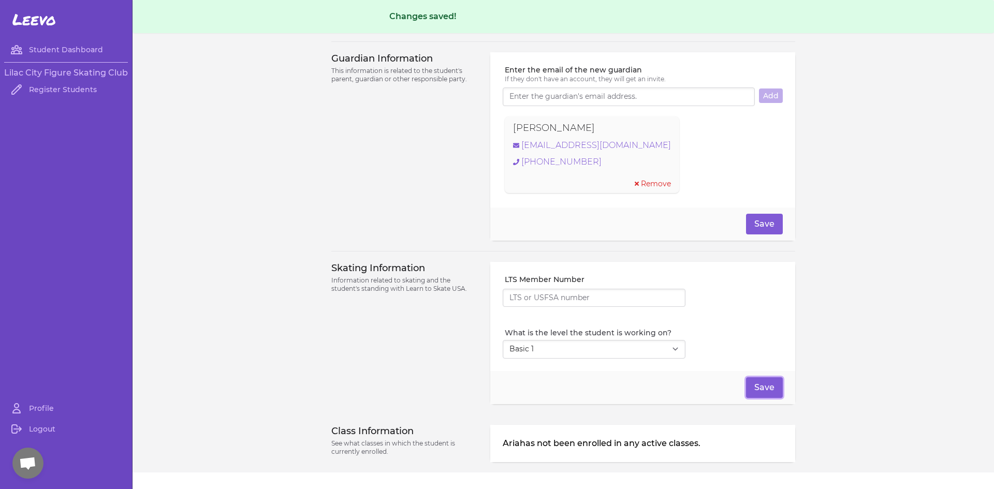
scroll to position [742, 0]
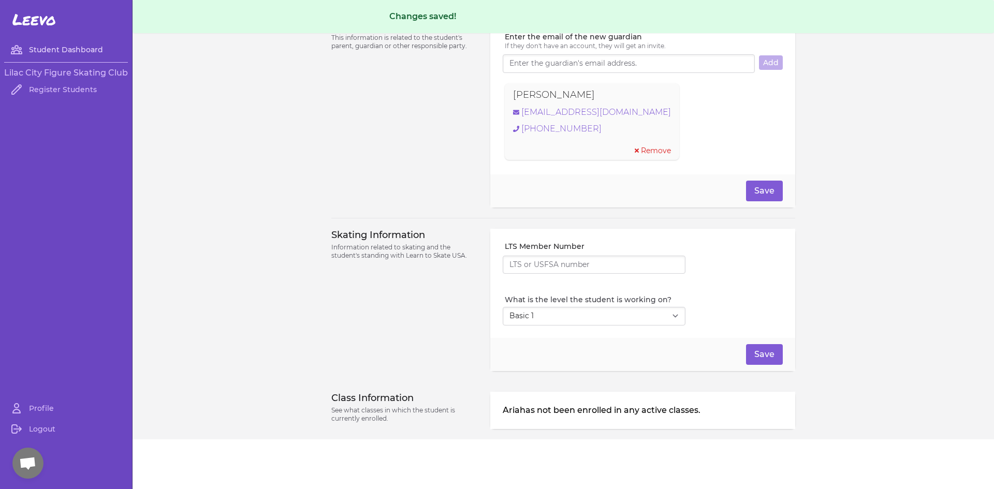
click at [54, 54] on link "Student Dashboard" at bounding box center [66, 49] width 124 height 21
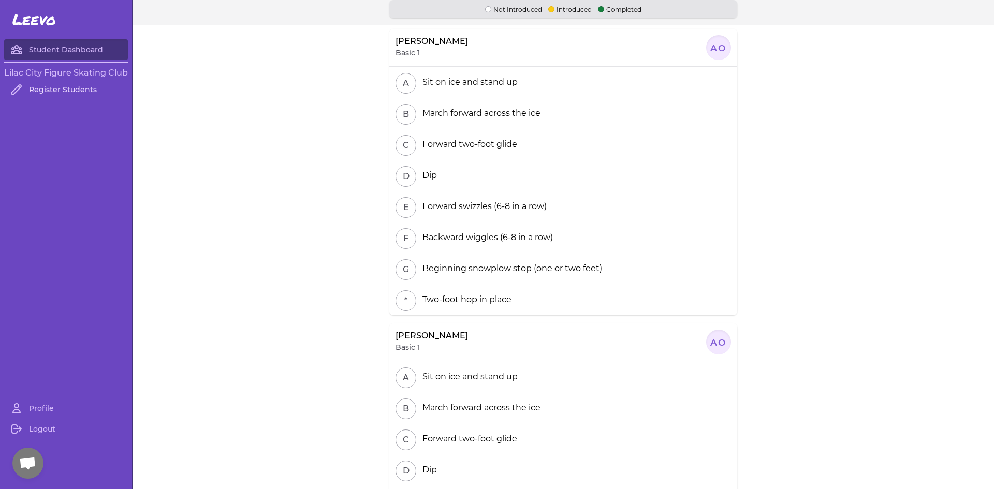
click at [49, 87] on link "Register Students" at bounding box center [66, 89] width 124 height 21
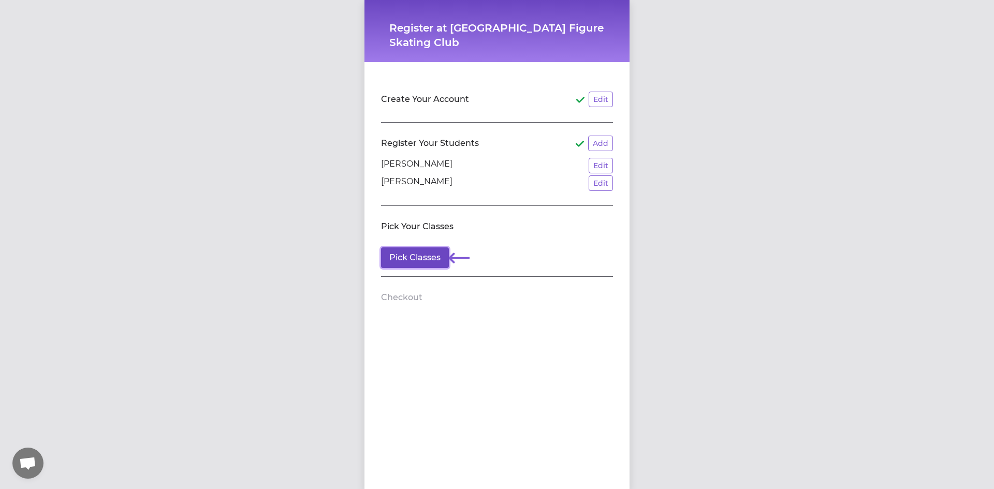
click at [419, 256] on button "Pick Classes" at bounding box center [415, 257] width 68 height 21
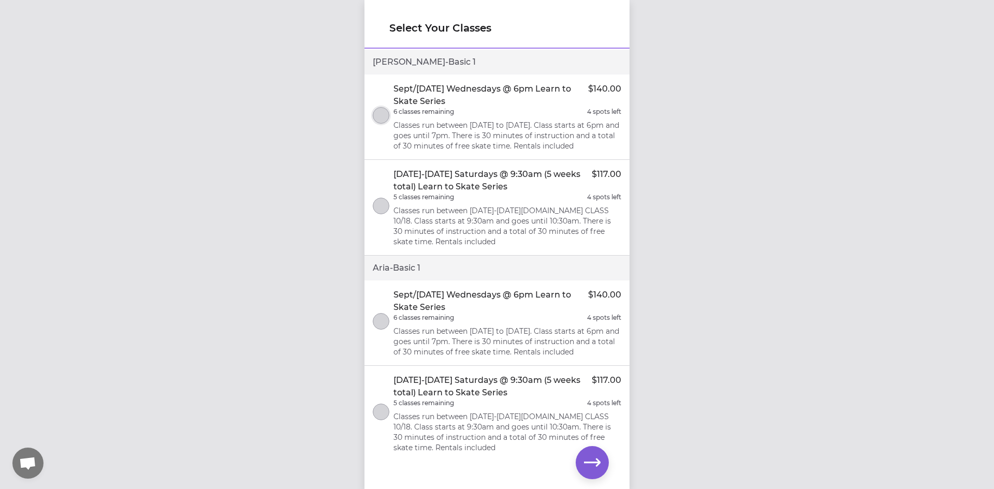
click at [384, 121] on button "select class" at bounding box center [381, 115] width 17 height 17
click at [381, 330] on button "select class" at bounding box center [381, 321] width 17 height 17
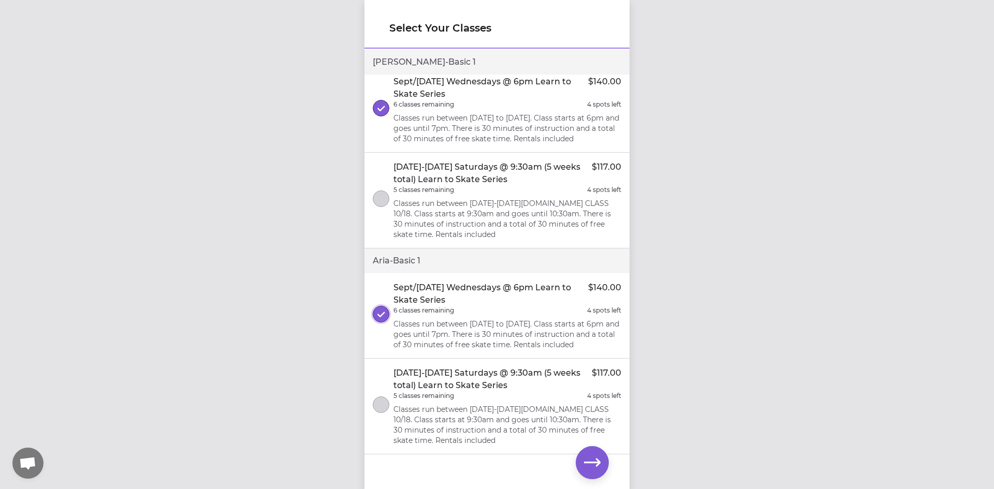
scroll to position [36, 0]
click at [593, 461] on icon "button" at bounding box center [592, 462] width 17 height 17
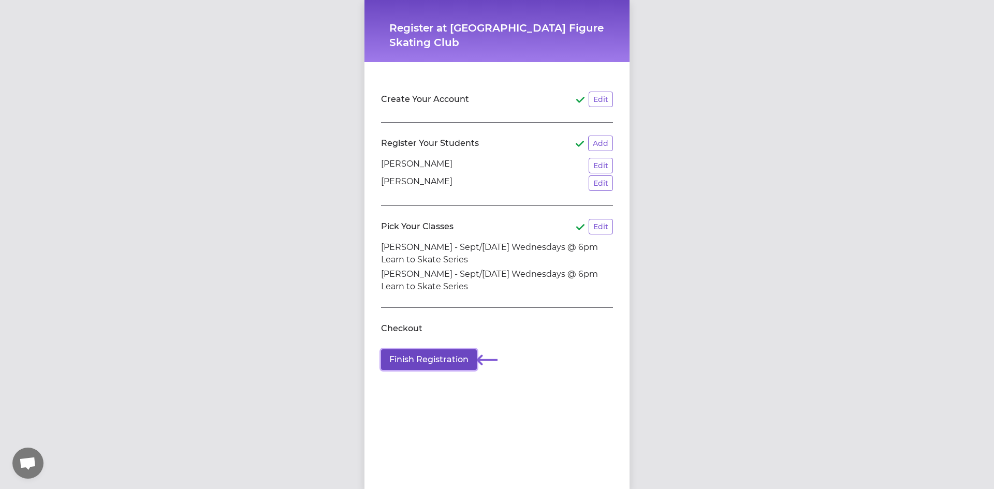
click at [455, 359] on button "Finish Registration" at bounding box center [429, 359] width 96 height 21
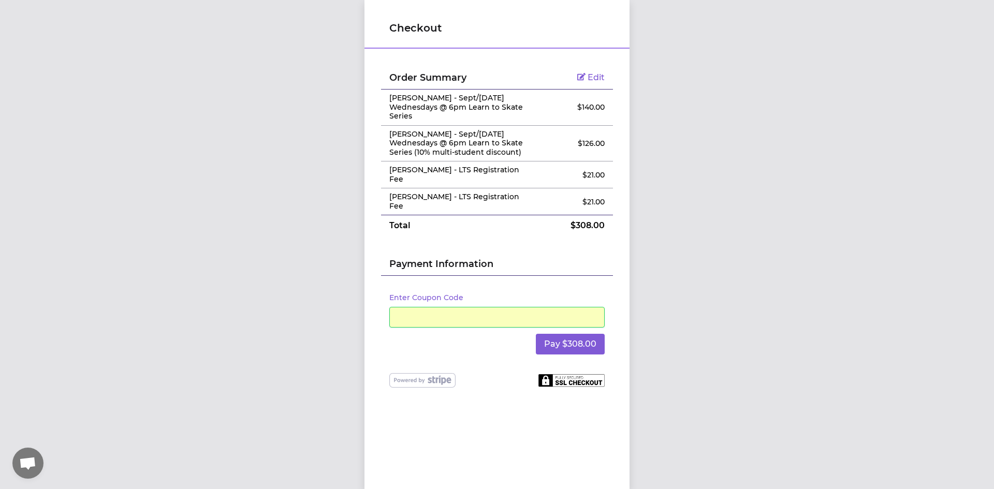
click at [765, 376] on div "Checkout Order Summary Edit Amelia Olson - Sept/Oct 2025 Wednesdays @ 6pm Learn…" at bounding box center [497, 244] width 994 height 489
click at [578, 334] on button "Pay $308.00" at bounding box center [570, 344] width 69 height 21
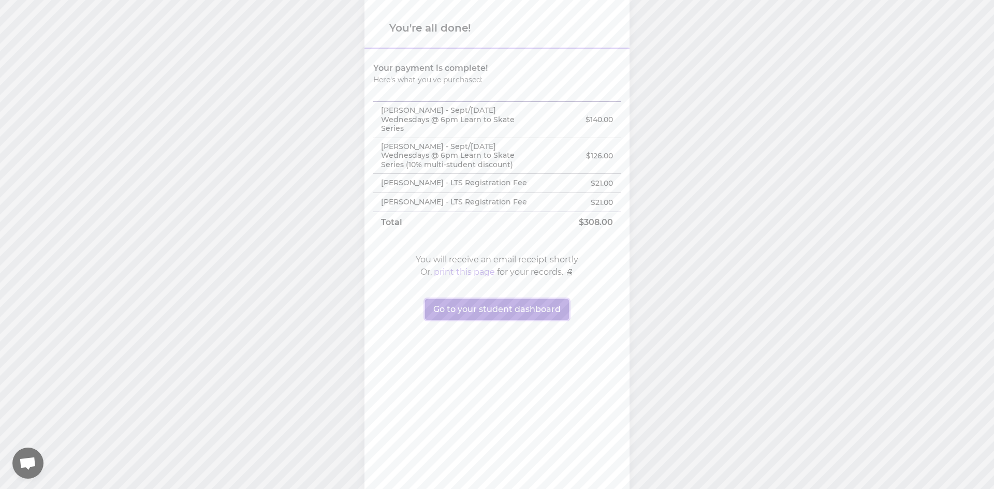
click at [540, 306] on button "Go to your student dashboard" at bounding box center [497, 309] width 144 height 21
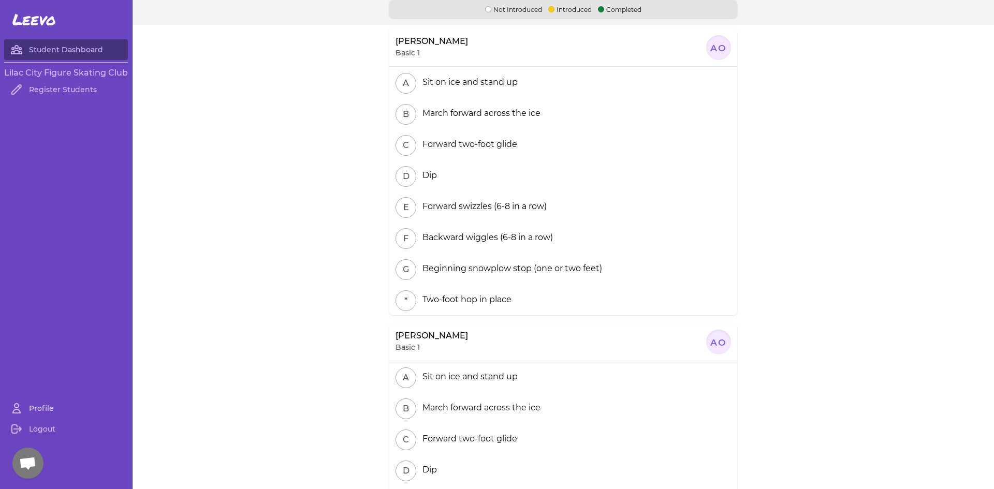
click at [36, 409] on link "Profile" at bounding box center [66, 408] width 124 height 21
click at [719, 52] on div at bounding box center [718, 47] width 25 height 25
click at [51, 50] on link "Student Dashboard" at bounding box center [66, 49] width 124 height 21
click at [35, 24] on span "Leevo" at bounding box center [33, 19] width 43 height 19
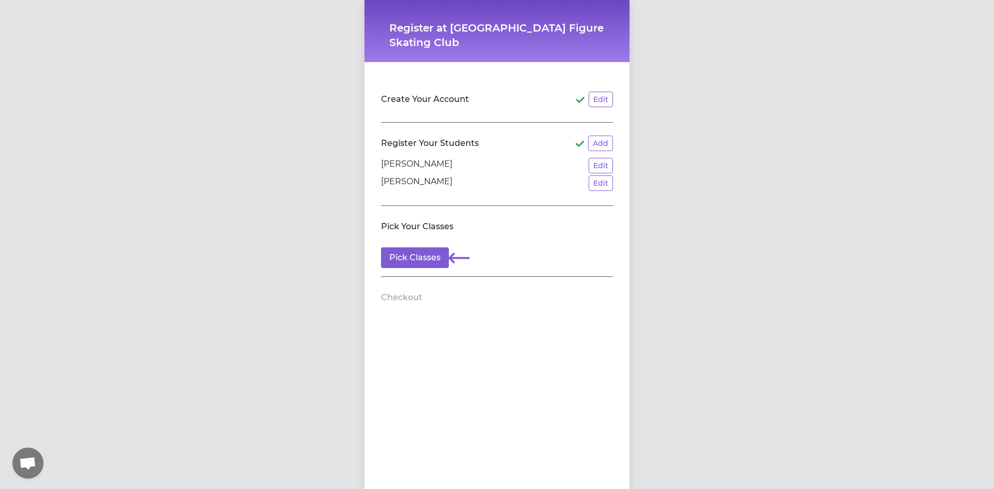
click at [185, 233] on div "Register at Lilac City Figure Skating Club Create Your Account Edit Register Yo…" at bounding box center [497, 244] width 994 height 489
click at [413, 156] on section "Register Your Students Add [PERSON_NAME] Edit [PERSON_NAME] Edit" at bounding box center [497, 164] width 232 height 83
click at [602, 92] on button "Edit" at bounding box center [600, 100] width 24 height 16
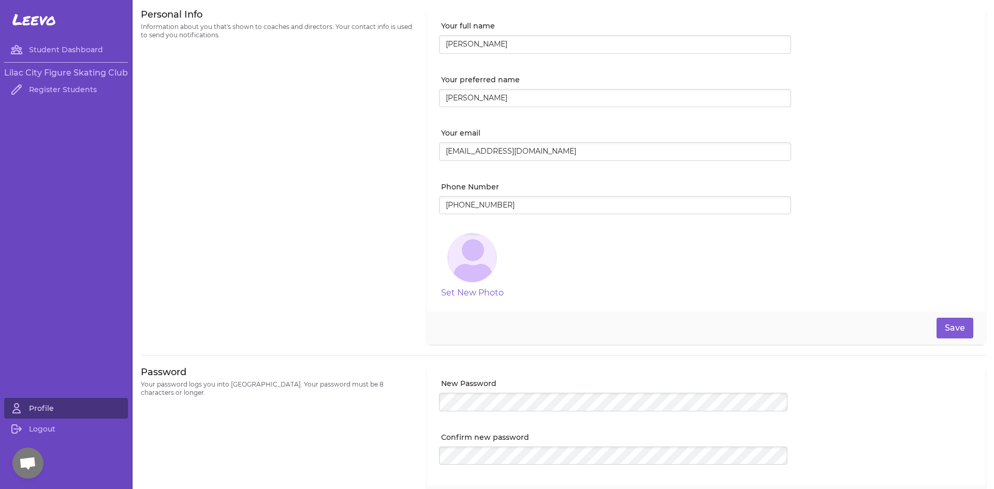
click at [37, 408] on link "Profile" at bounding box center [66, 408] width 124 height 21
click at [25, 23] on span "Leevo" at bounding box center [33, 19] width 43 height 19
click at [31, 47] on link "Student Dashboard" at bounding box center [66, 49] width 124 height 21
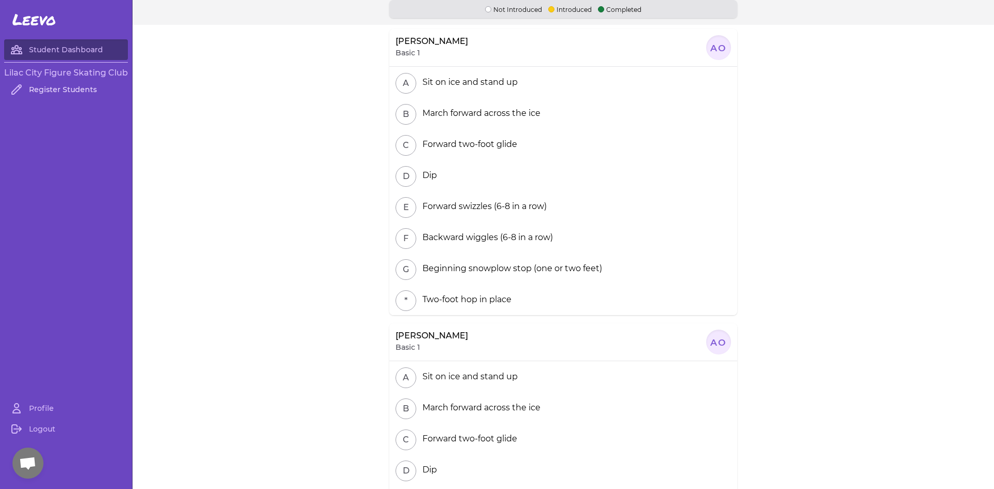
click at [62, 88] on link "Register Students" at bounding box center [66, 89] width 124 height 21
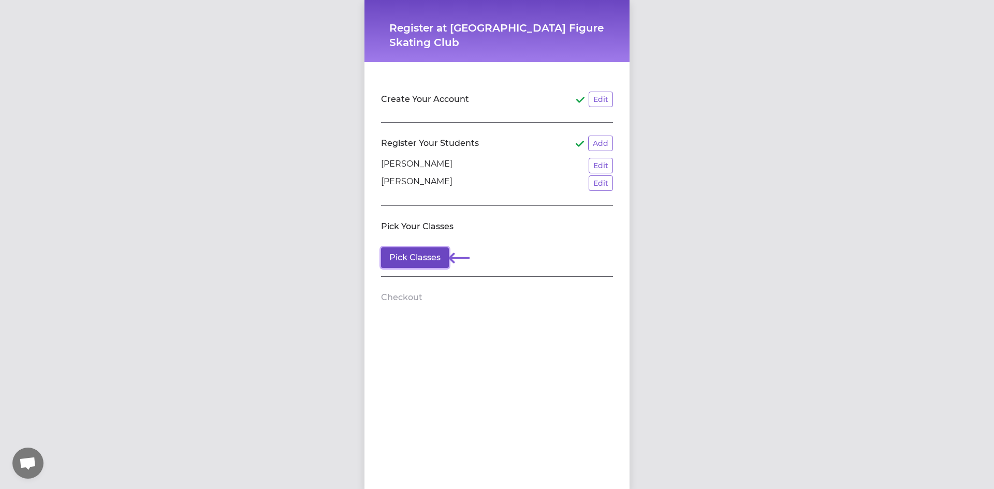
click at [426, 259] on button "Pick Classes" at bounding box center [415, 257] width 68 height 21
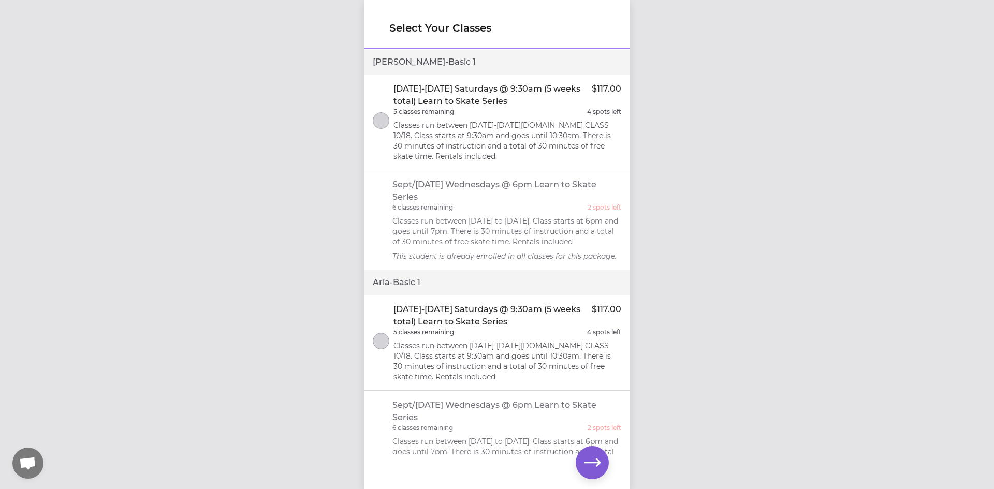
drag, startPoint x: 975, startPoint y: 1, endPoint x: 773, endPoint y: 131, distance: 241.2
click at [773, 131] on div "Select Your Classes [PERSON_NAME] - Basic [DATE]-[DATE] Saturdays @ 9:30am (5 w…" at bounding box center [497, 244] width 994 height 489
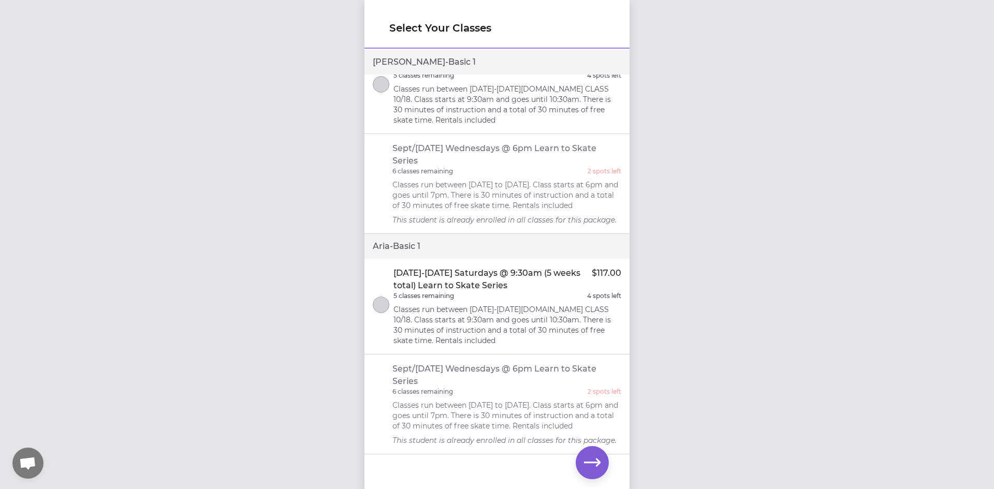
scroll to position [65, 0]
